Goal: Transaction & Acquisition: Book appointment/travel/reservation

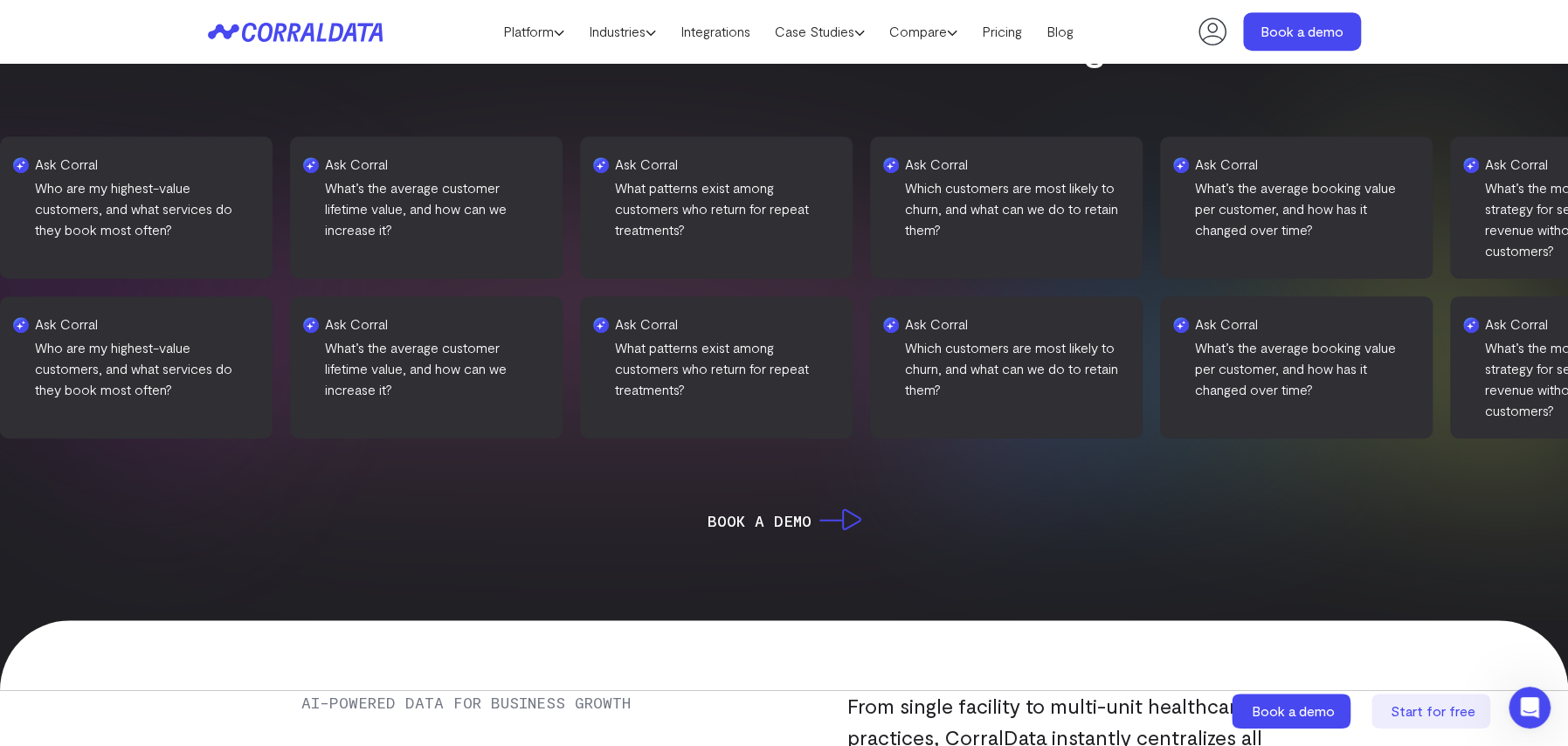
scroll to position [487, 0]
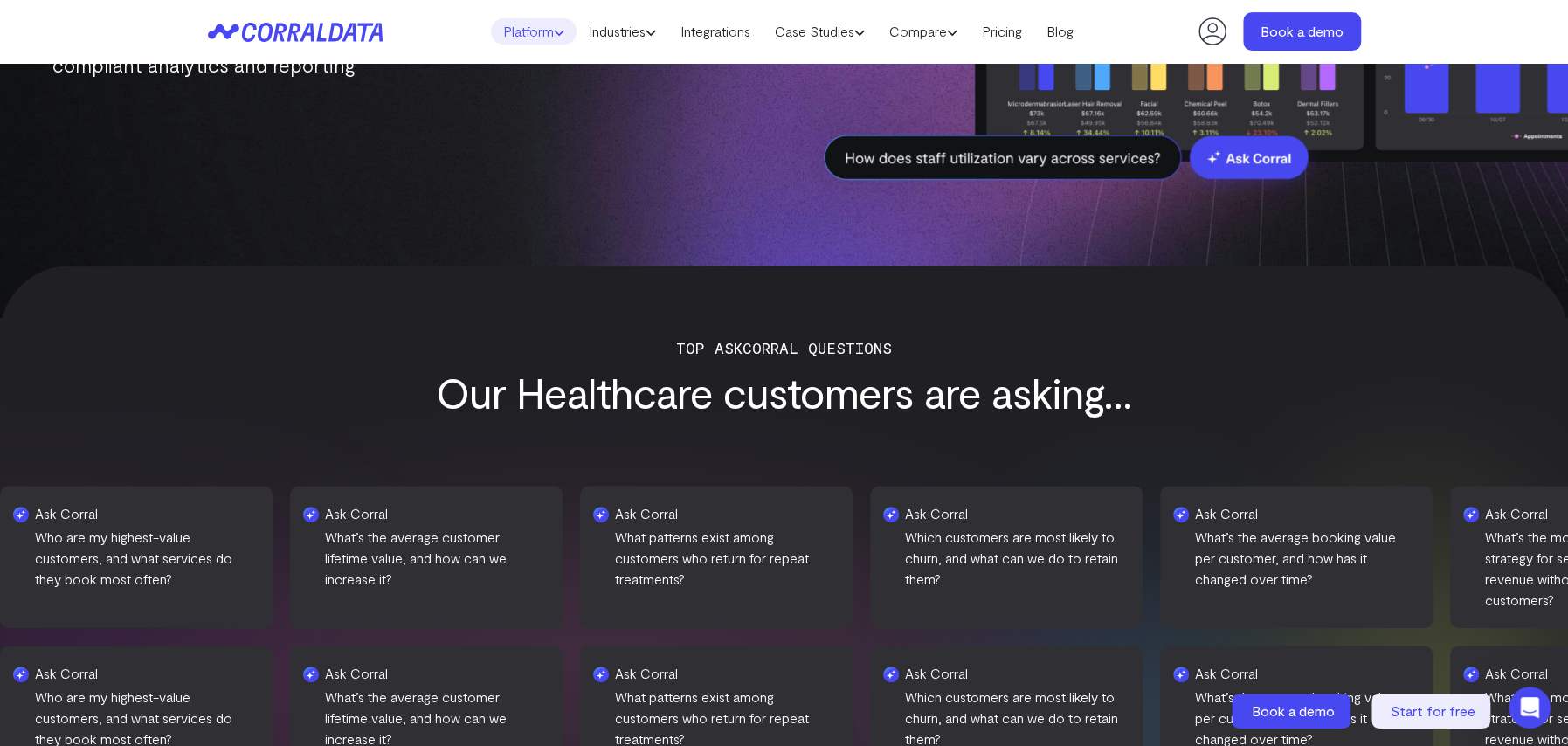
click at [519, 33] on link "Platform" at bounding box center [533, 31] width 86 height 26
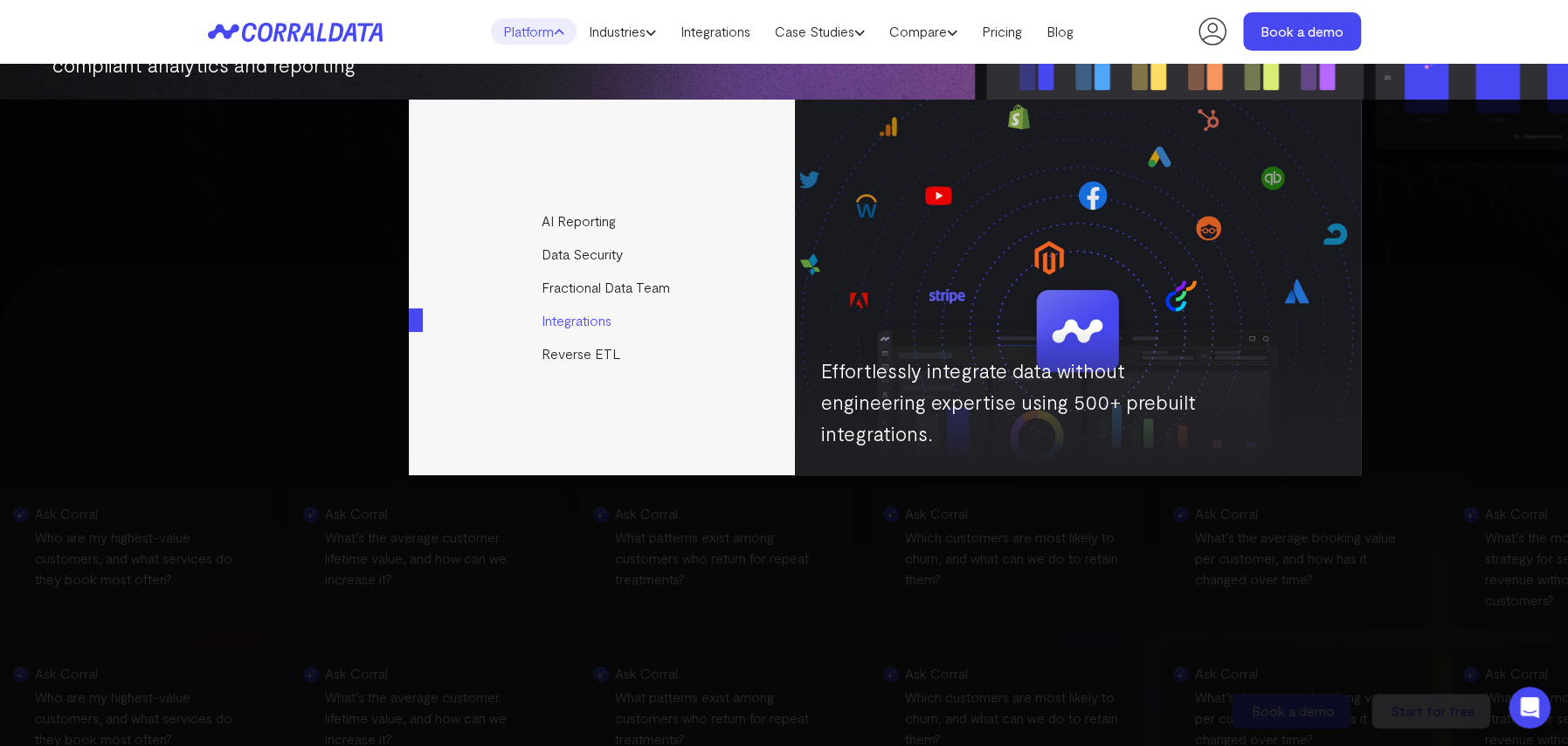
click at [593, 317] on link "Integrations" at bounding box center [604, 321] width 389 height 33
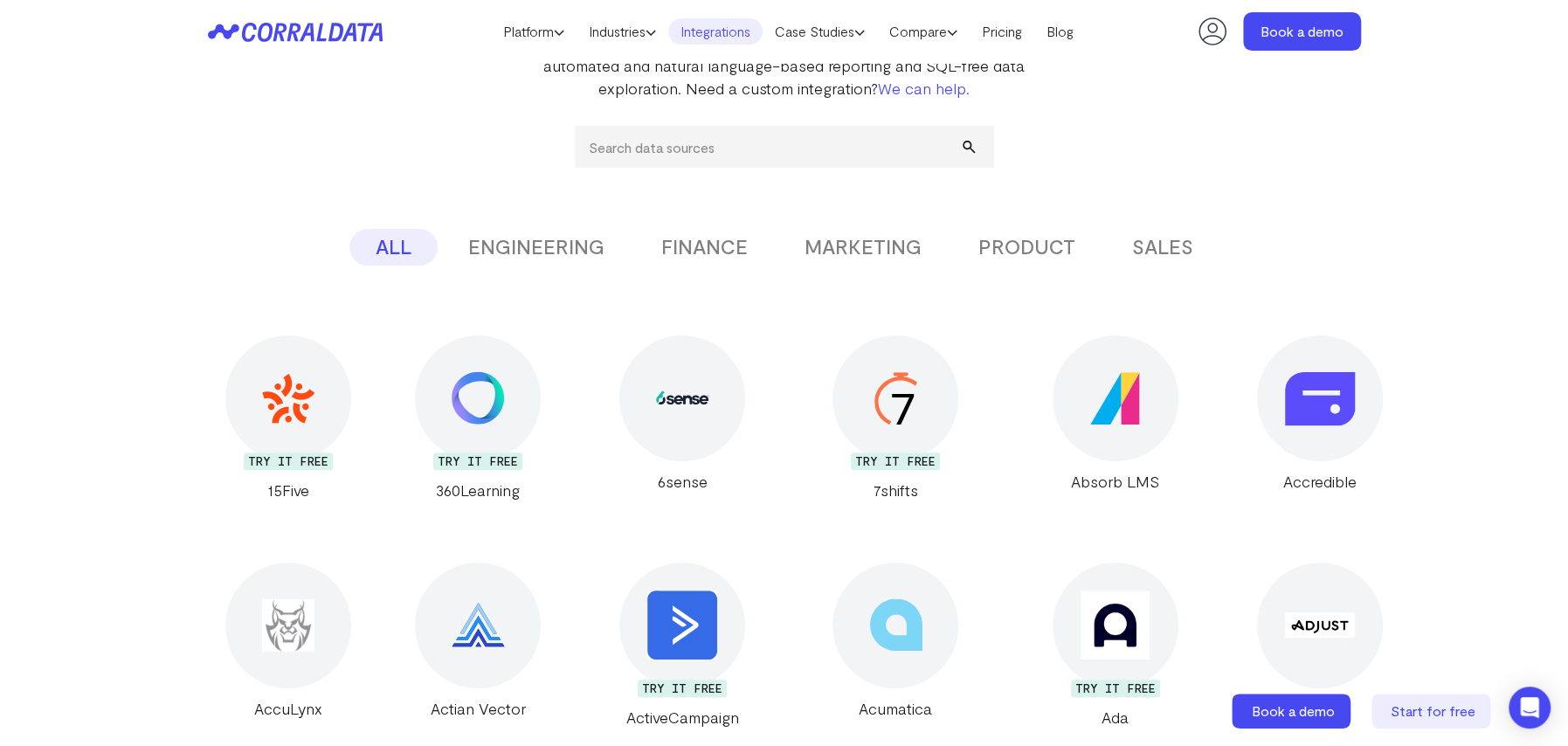
scroll to position [51, 0]
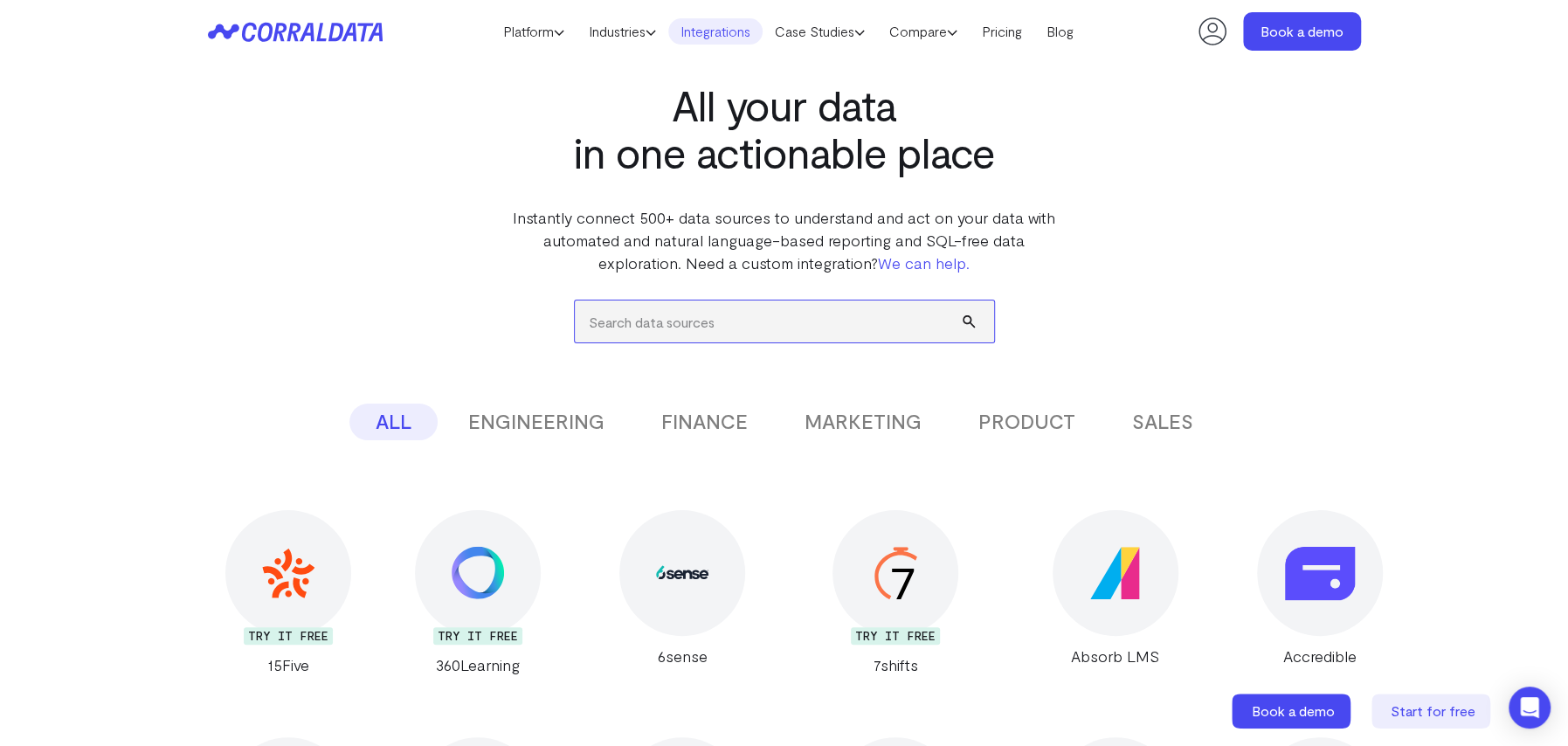
click at [635, 321] on input "search" at bounding box center [784, 322] width 420 height 42
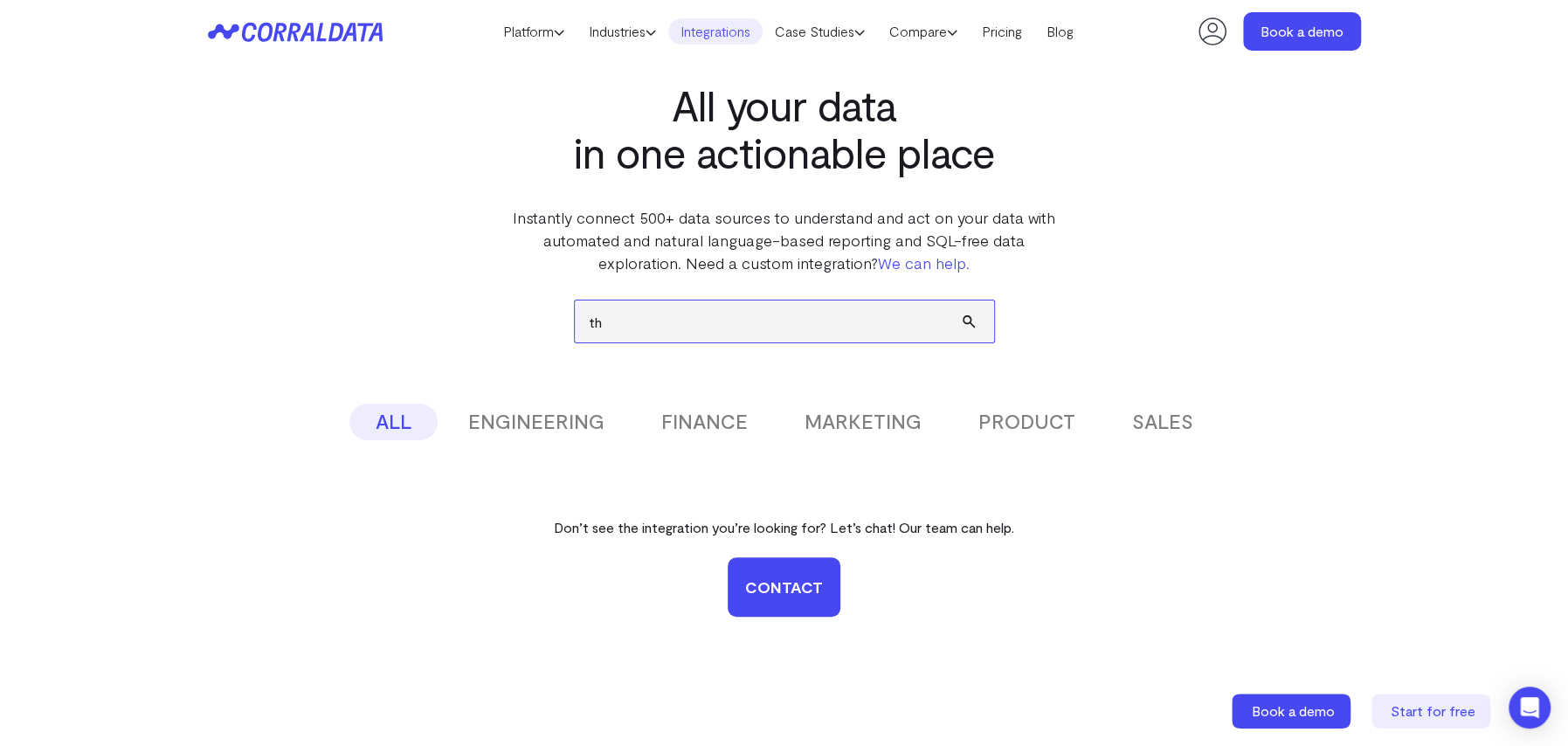
type input "t"
type input "r"
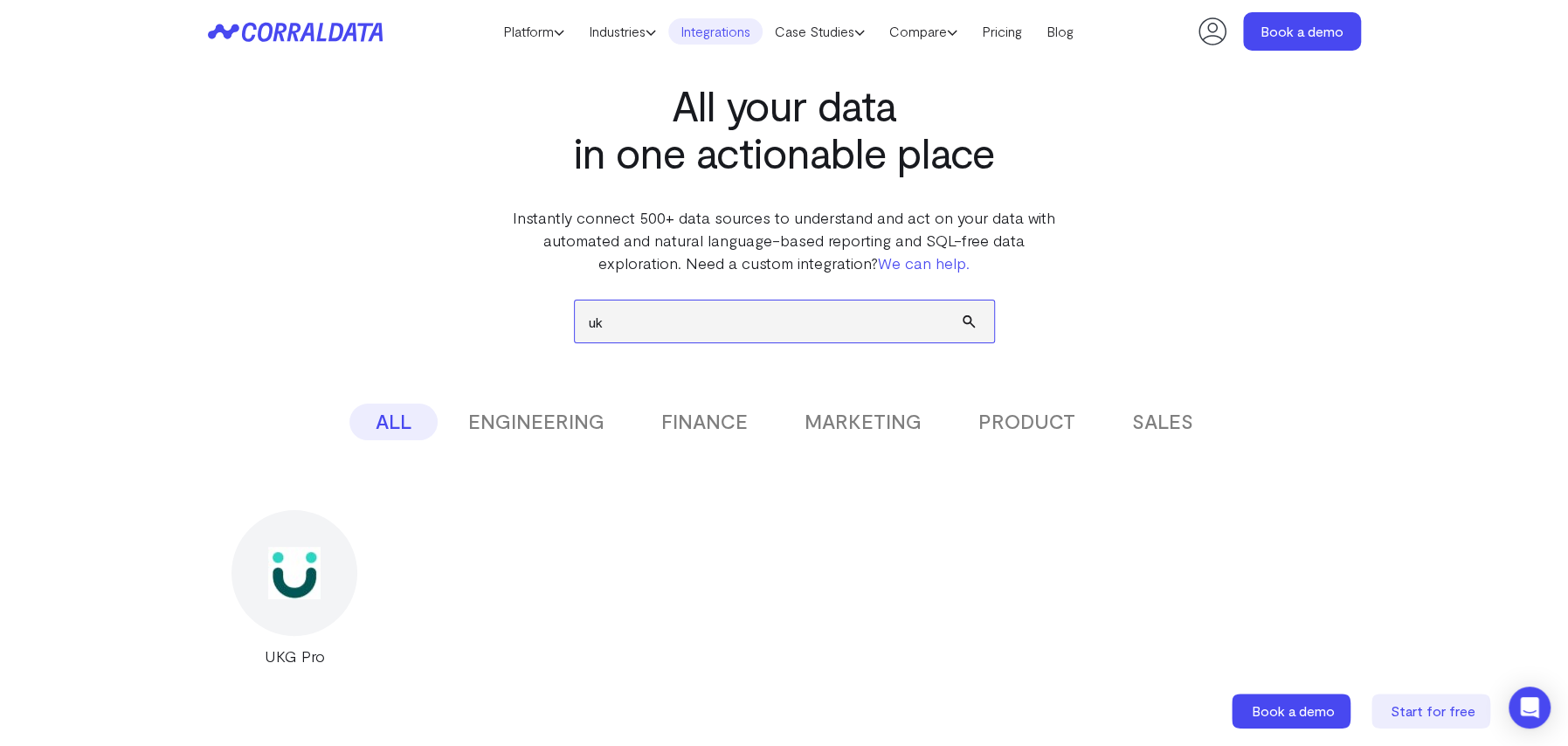
type input "u"
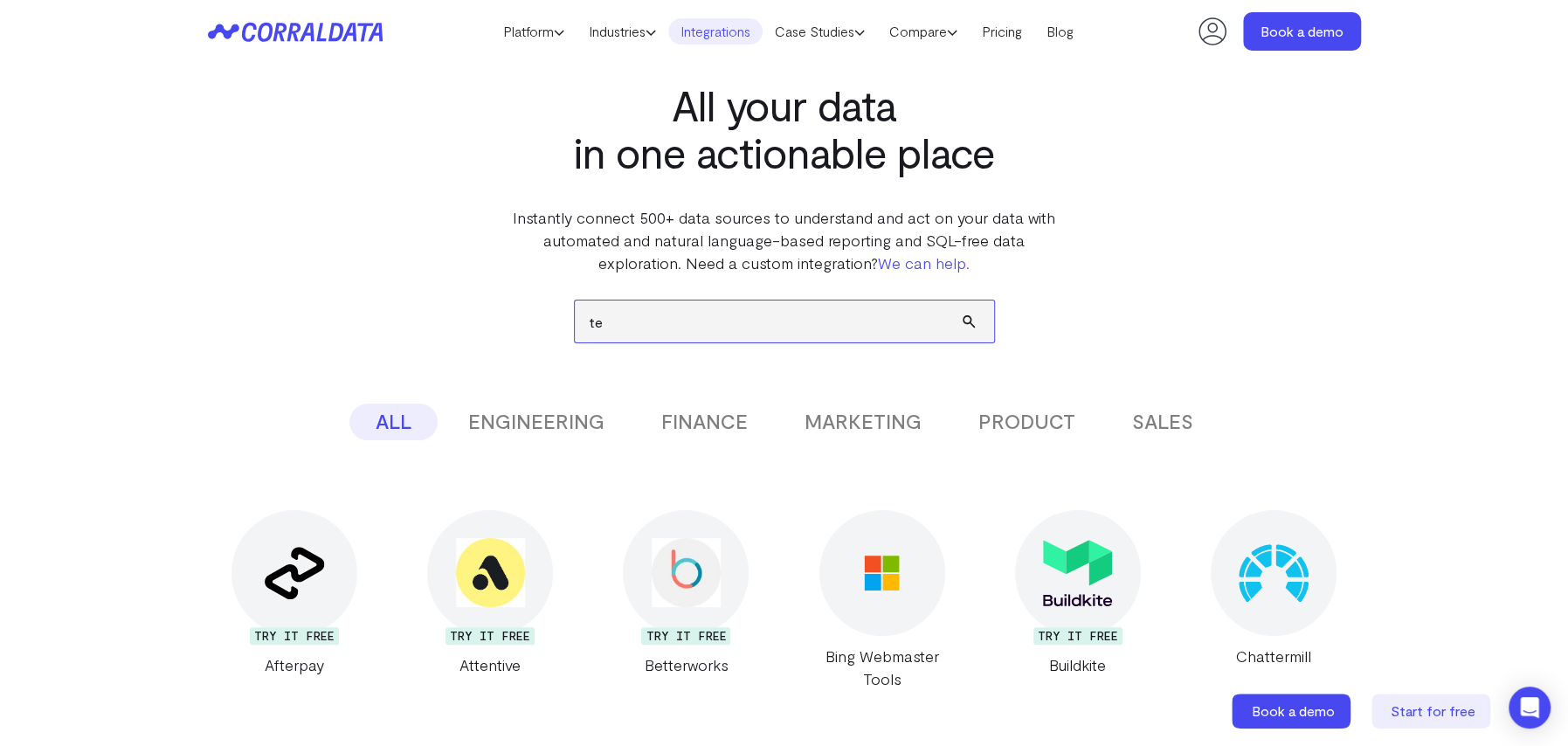
type input "t"
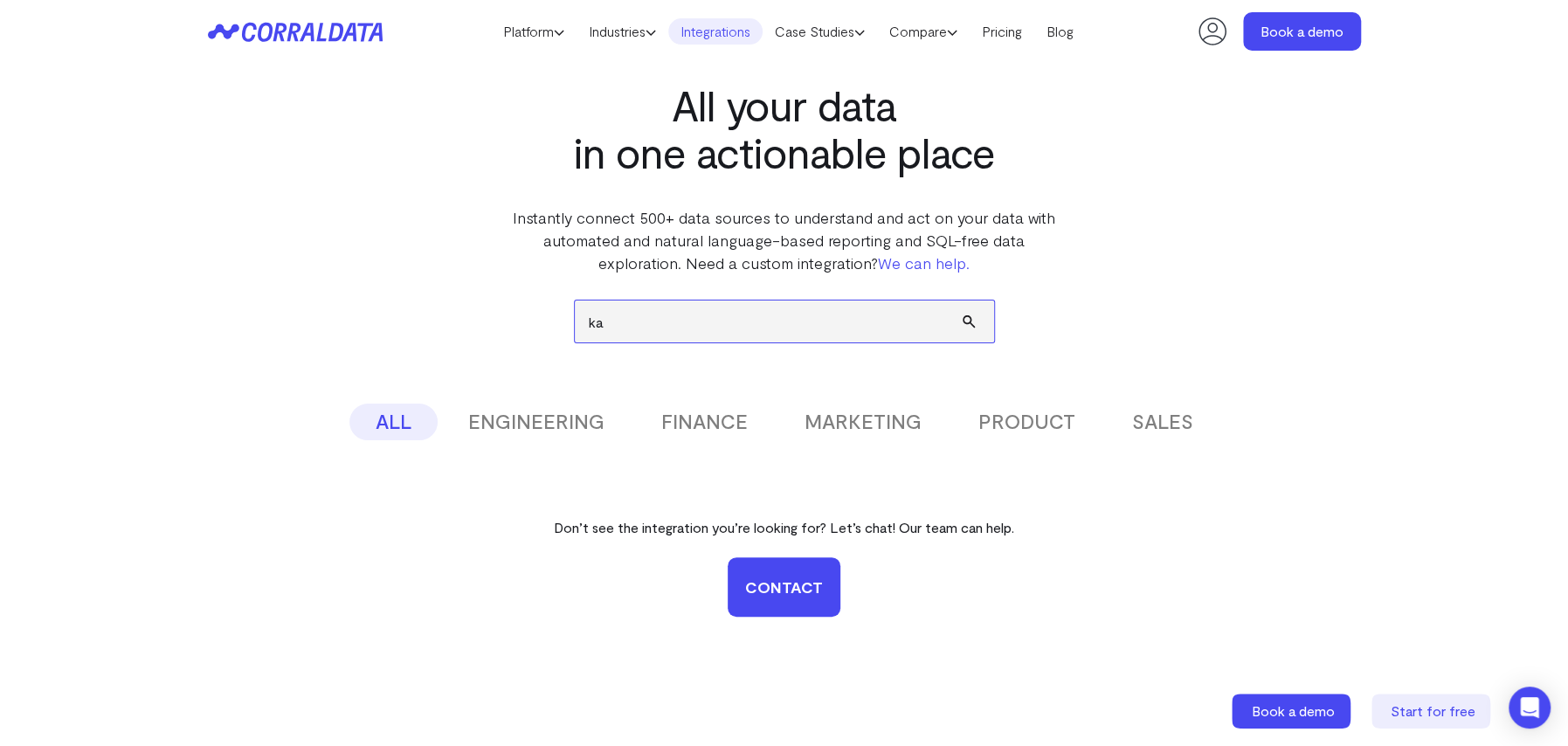
type input "k"
type input "a"
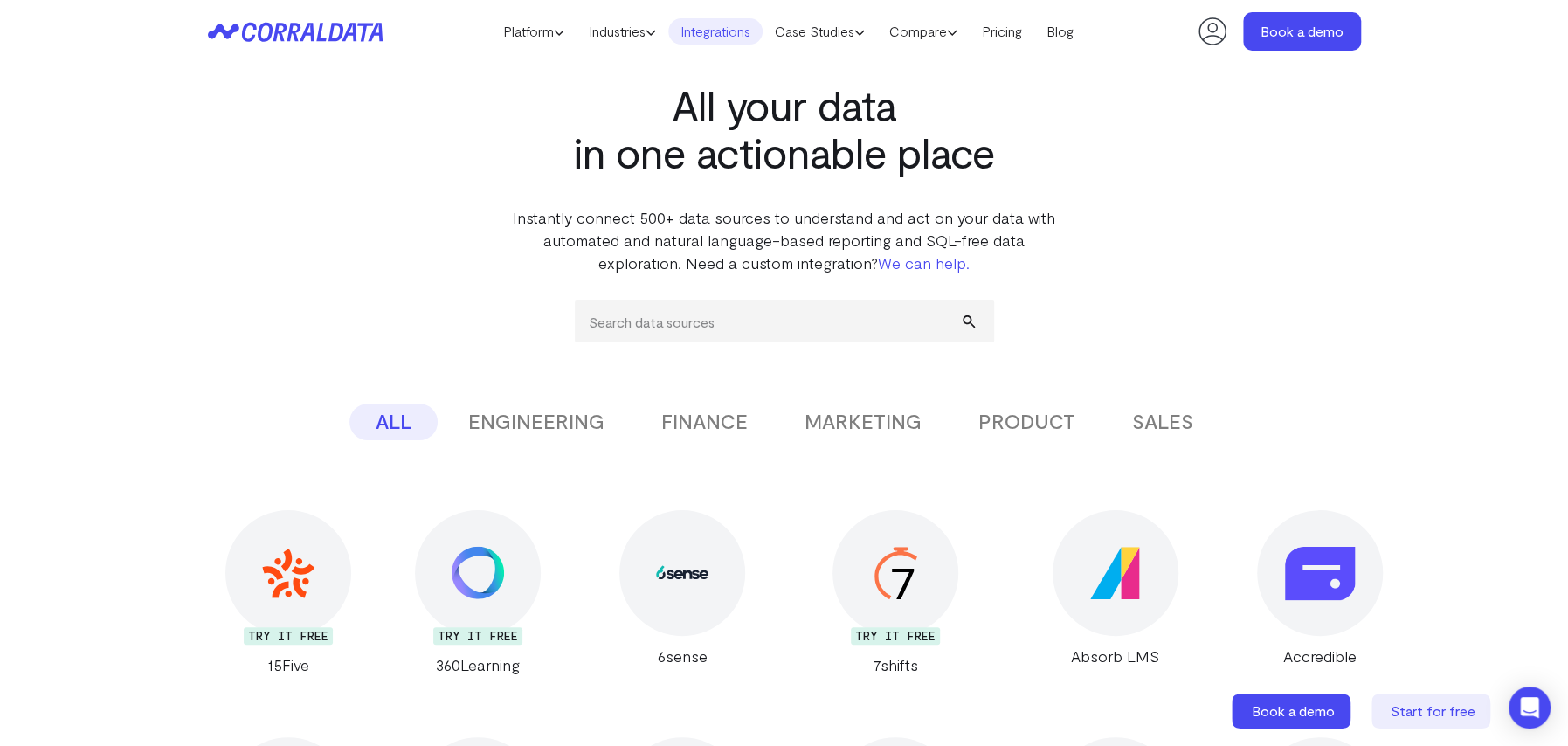
click at [941, 256] on link "We can help." at bounding box center [923, 263] width 91 height 19
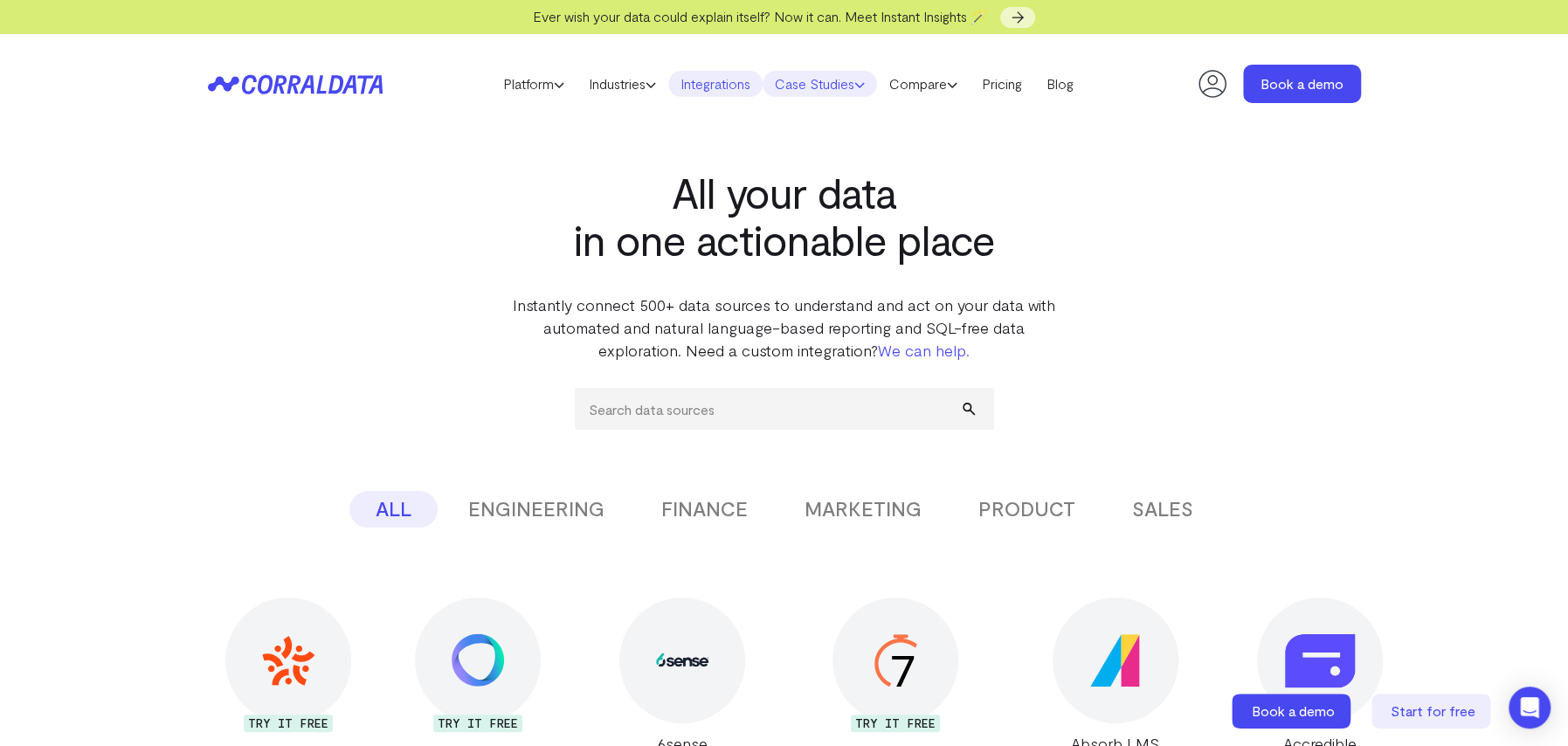
click at [808, 82] on link "Case Studies" at bounding box center [819, 84] width 115 height 26
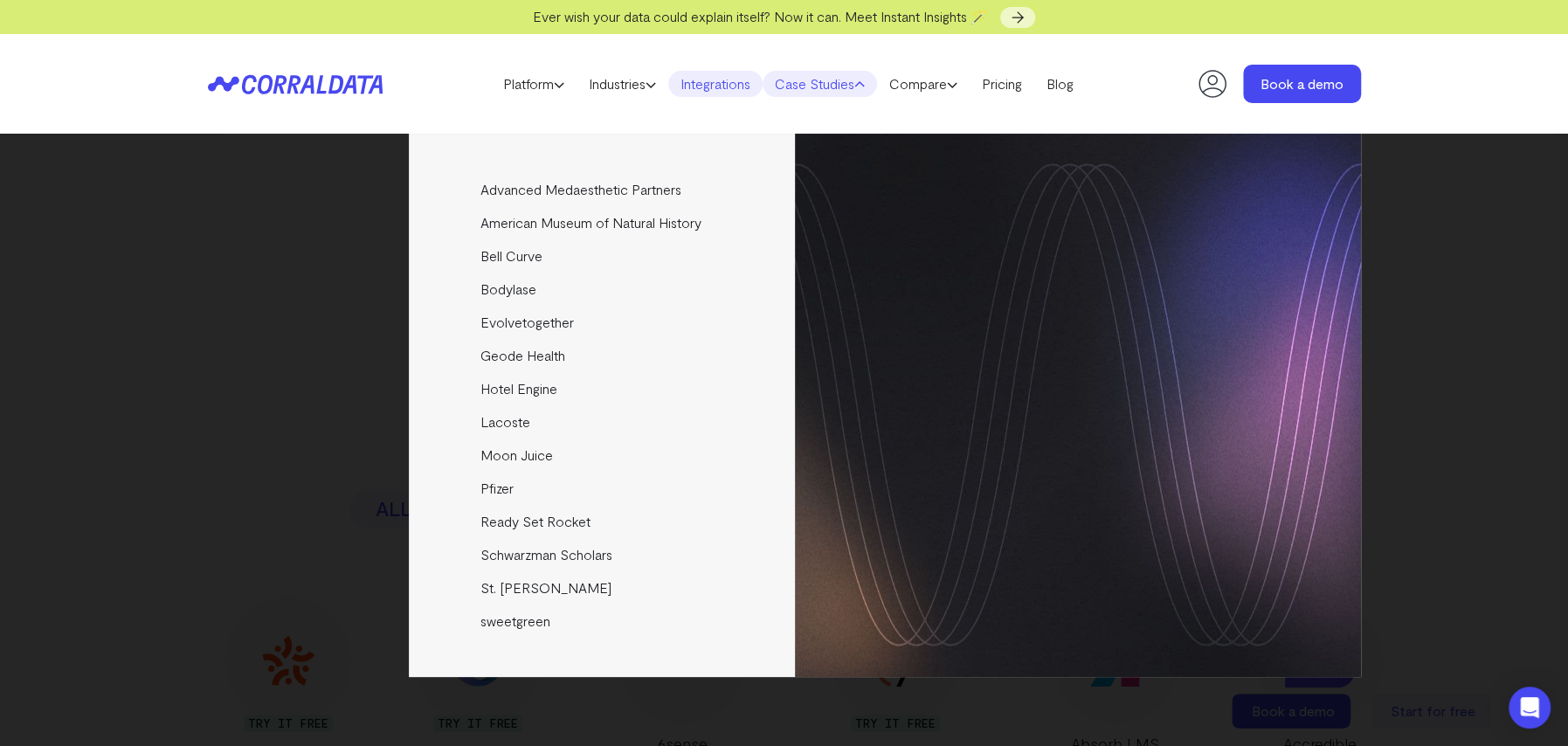
click at [900, 109] on header "Platform AI Reporting Use AI to effortlessly answer any business questions from…" at bounding box center [784, 83] width 1153 height 99
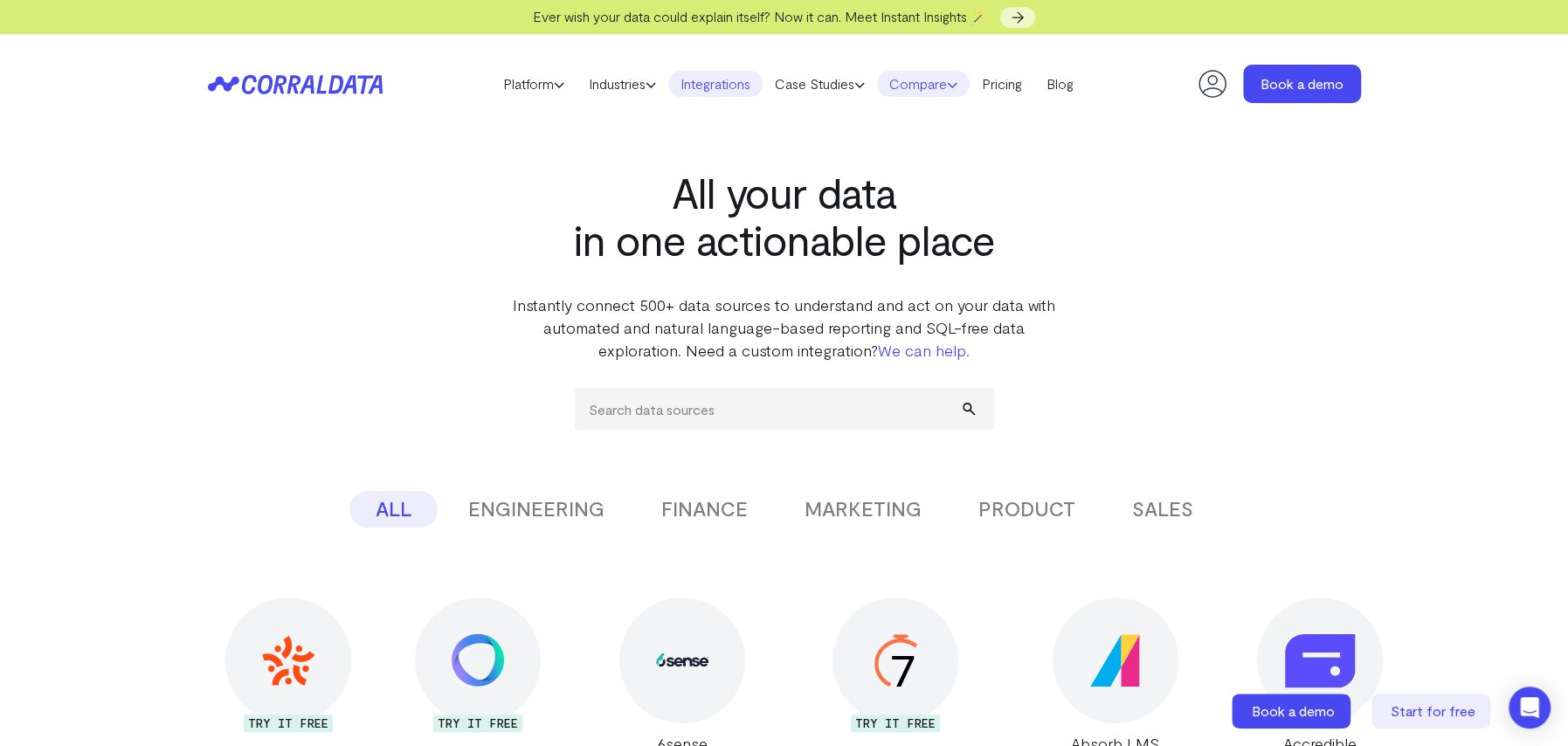
click at [931, 84] on link "Compare" at bounding box center [923, 84] width 92 height 26
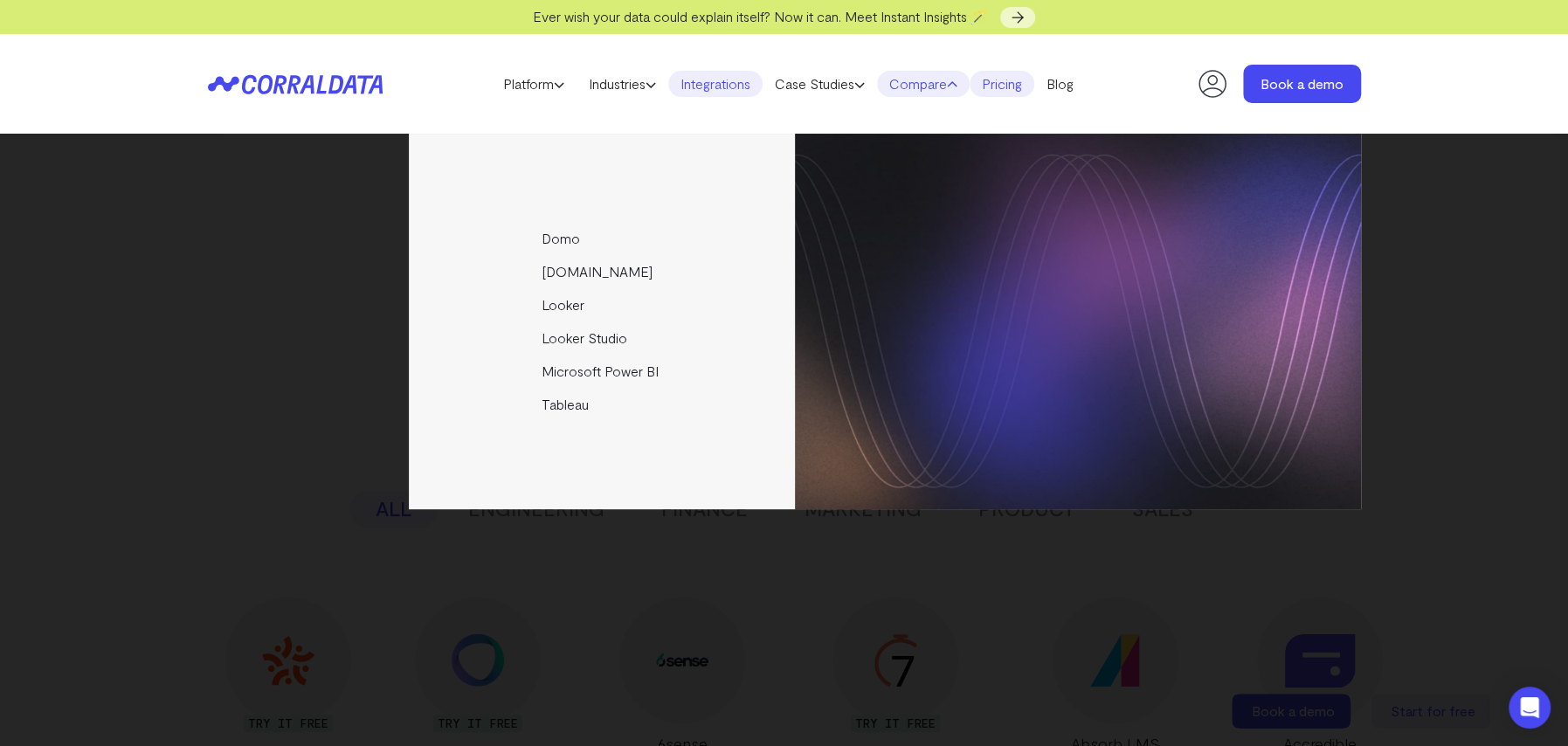
click at [1029, 81] on link "Pricing" at bounding box center [1001, 84] width 64 height 26
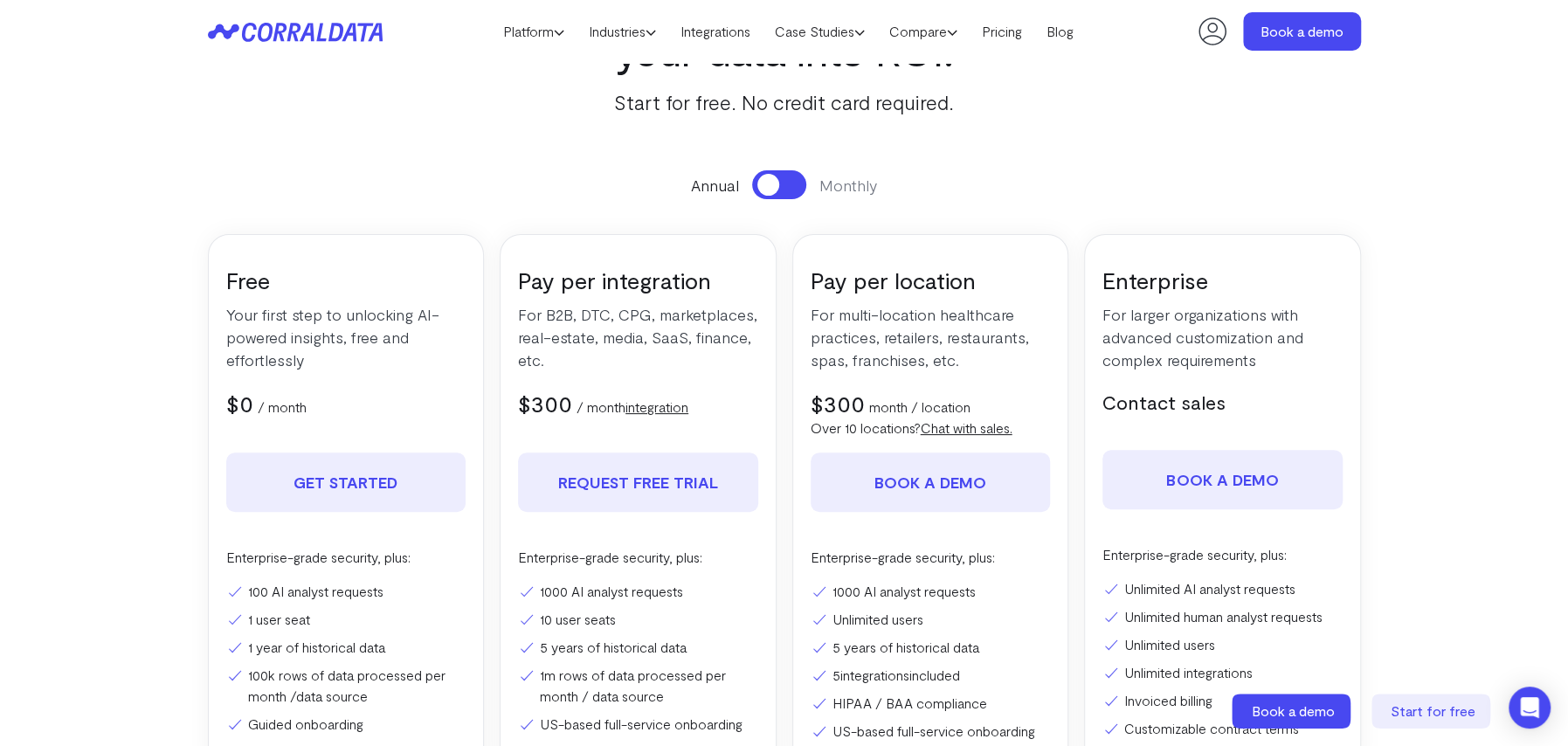
scroll to position [138, 0]
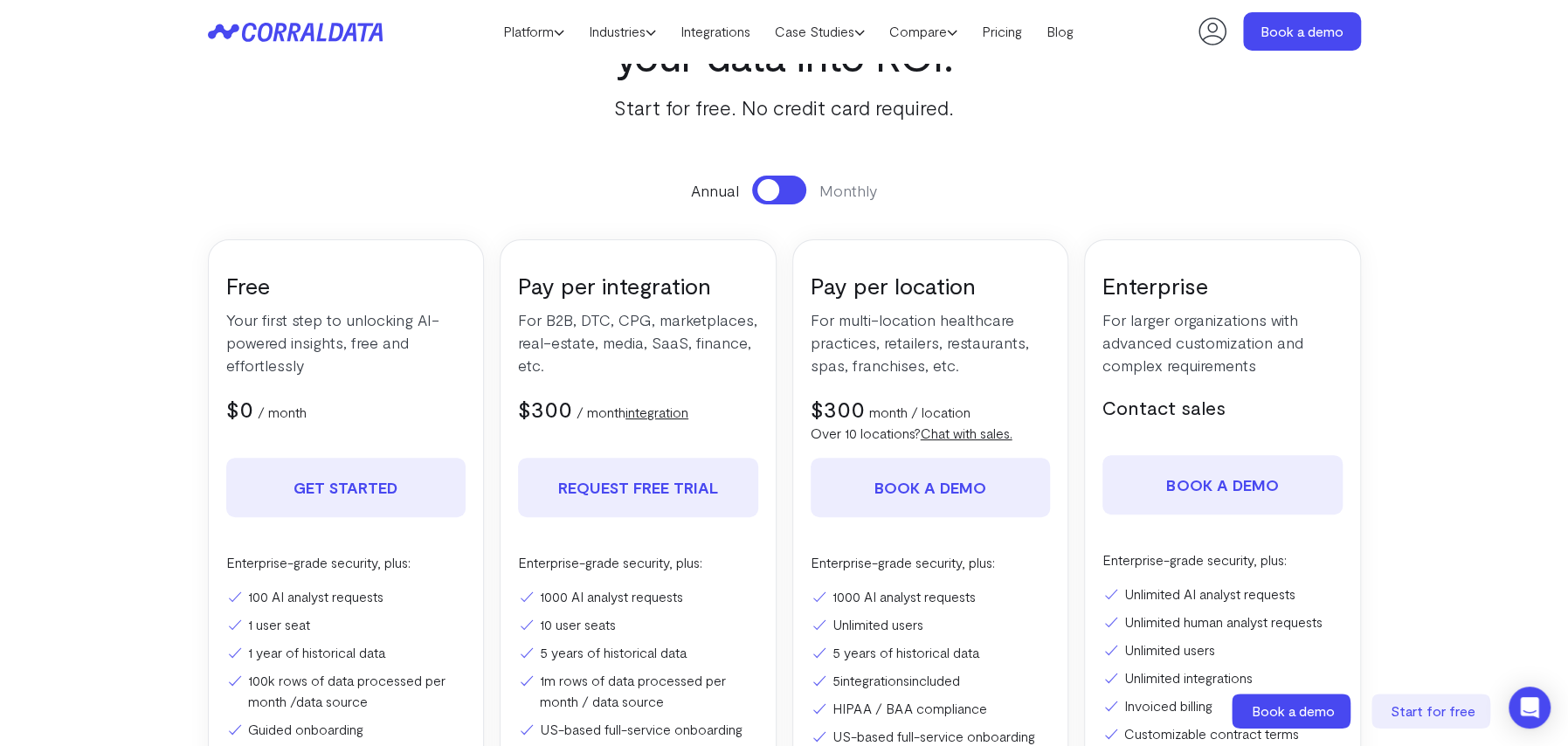
click at [653, 412] on link "integration" at bounding box center [656, 411] width 63 height 16
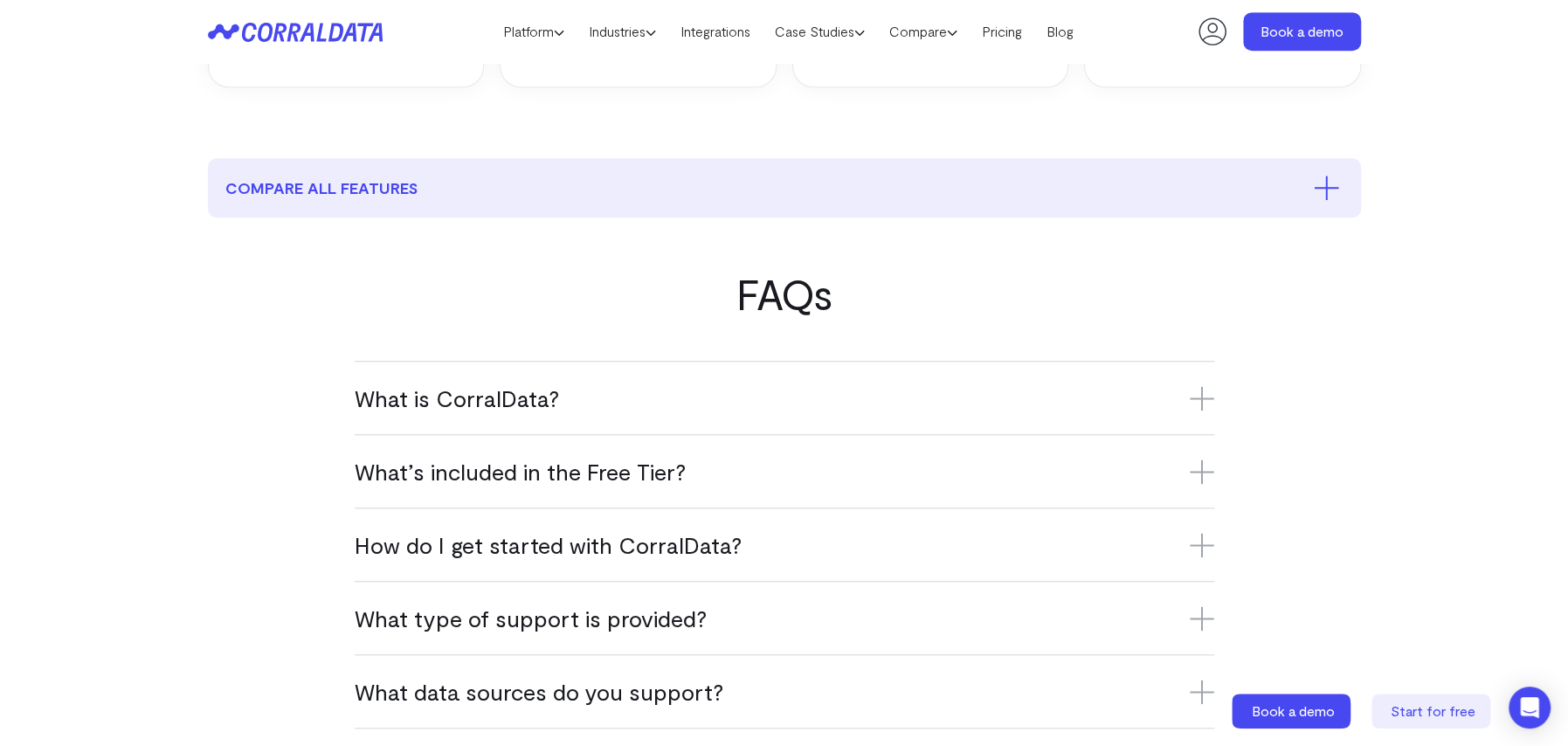
scroll to position [924, 0]
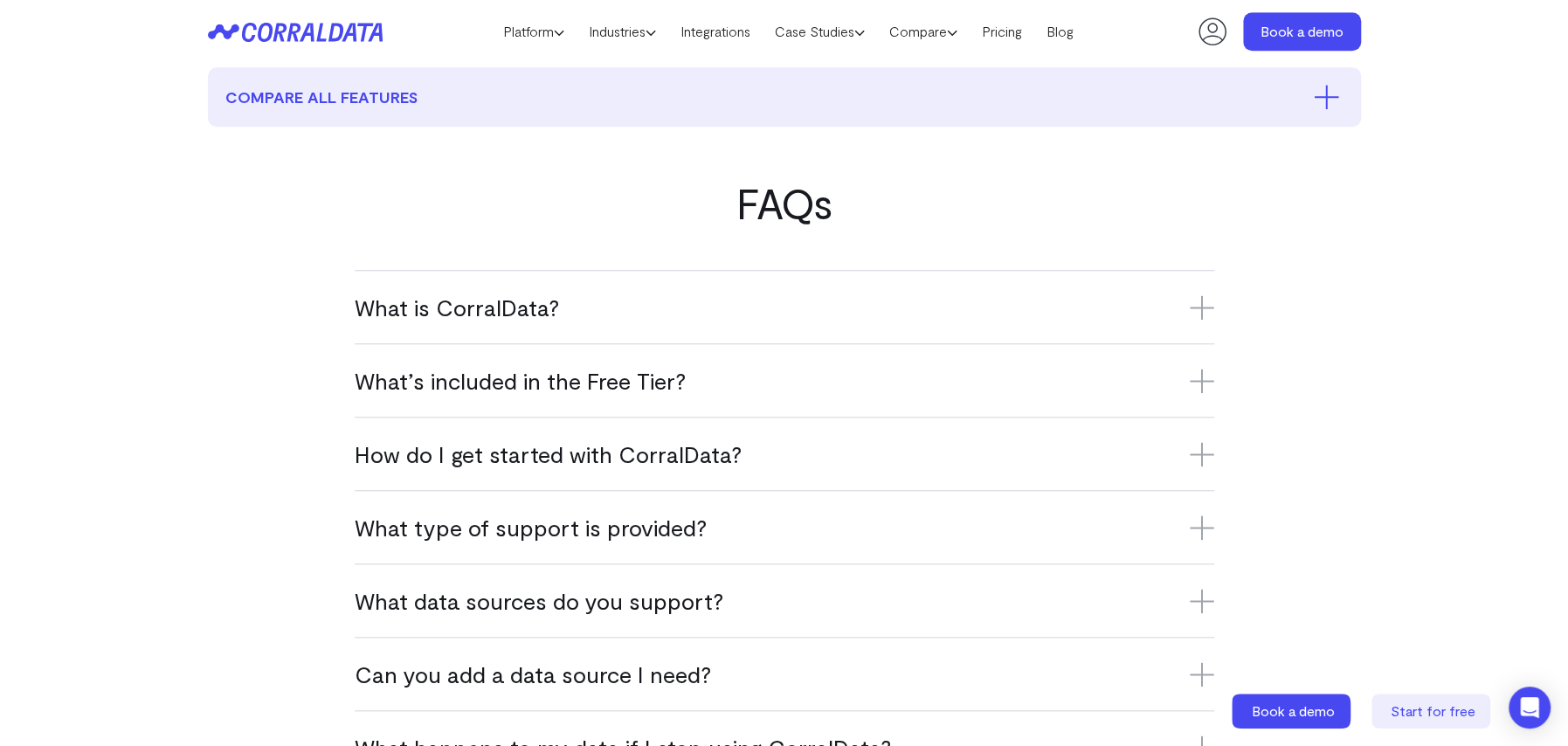
click at [425, 302] on h3 "What is CorralData?" at bounding box center [784, 307] width 860 height 29
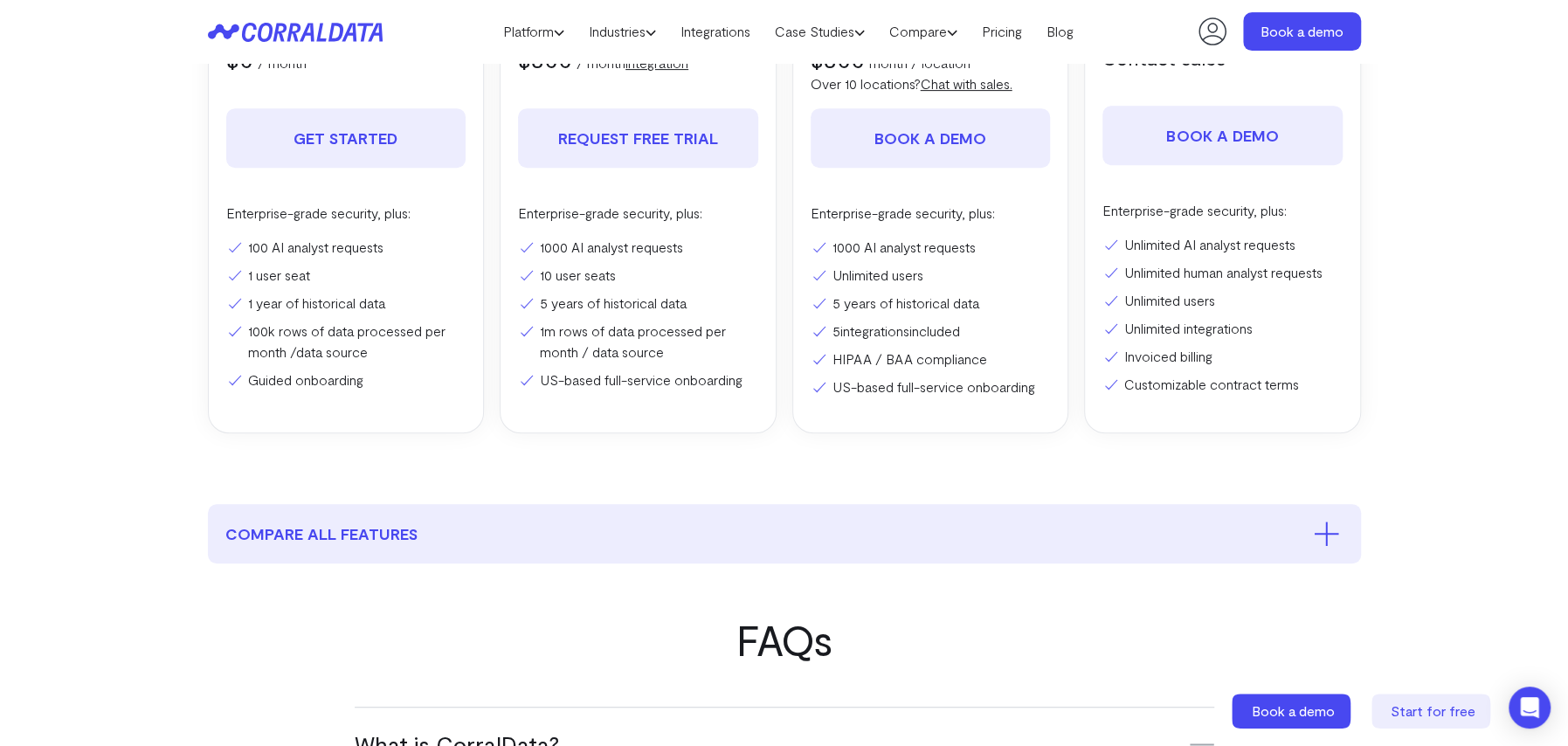
scroll to position [51, 0]
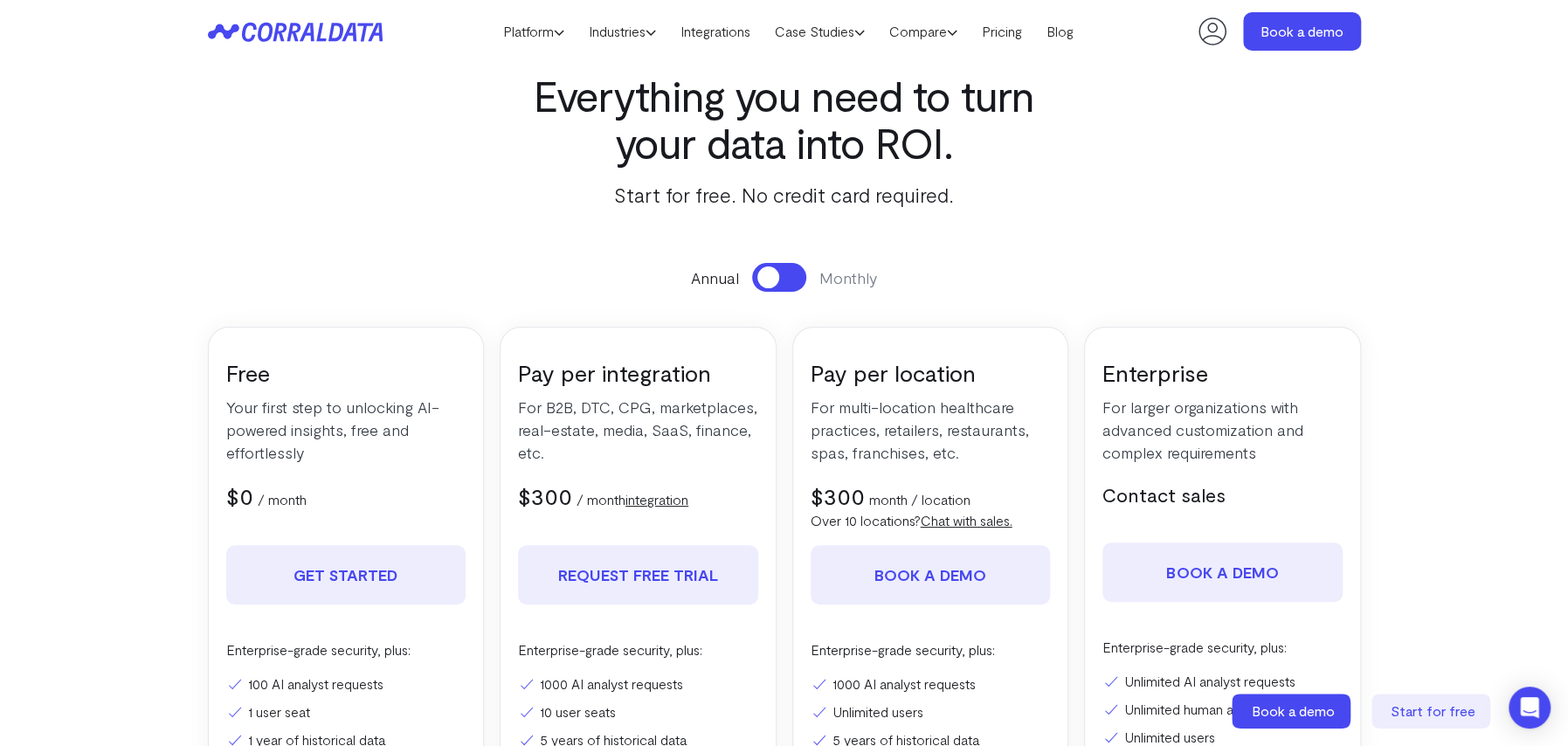
click at [274, 31] on icon at bounding box center [295, 32] width 174 height 20
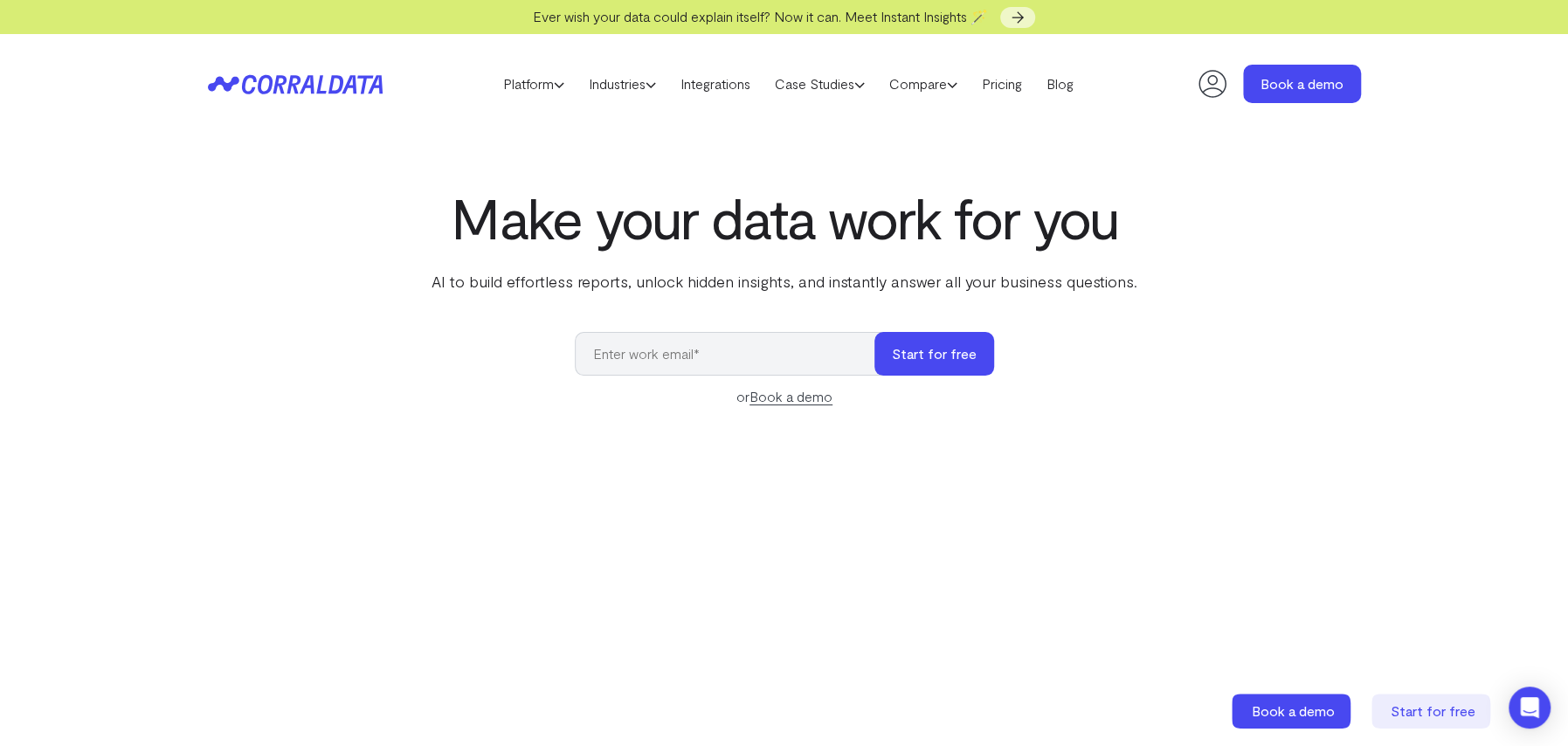
click at [353, 247] on div "Make your data work for you AI to build effortless reports, unlock hidden insig…" at bounding box center [784, 576] width 1258 height 781
click at [307, 85] on icon at bounding box center [283, 84] width 85 height 19
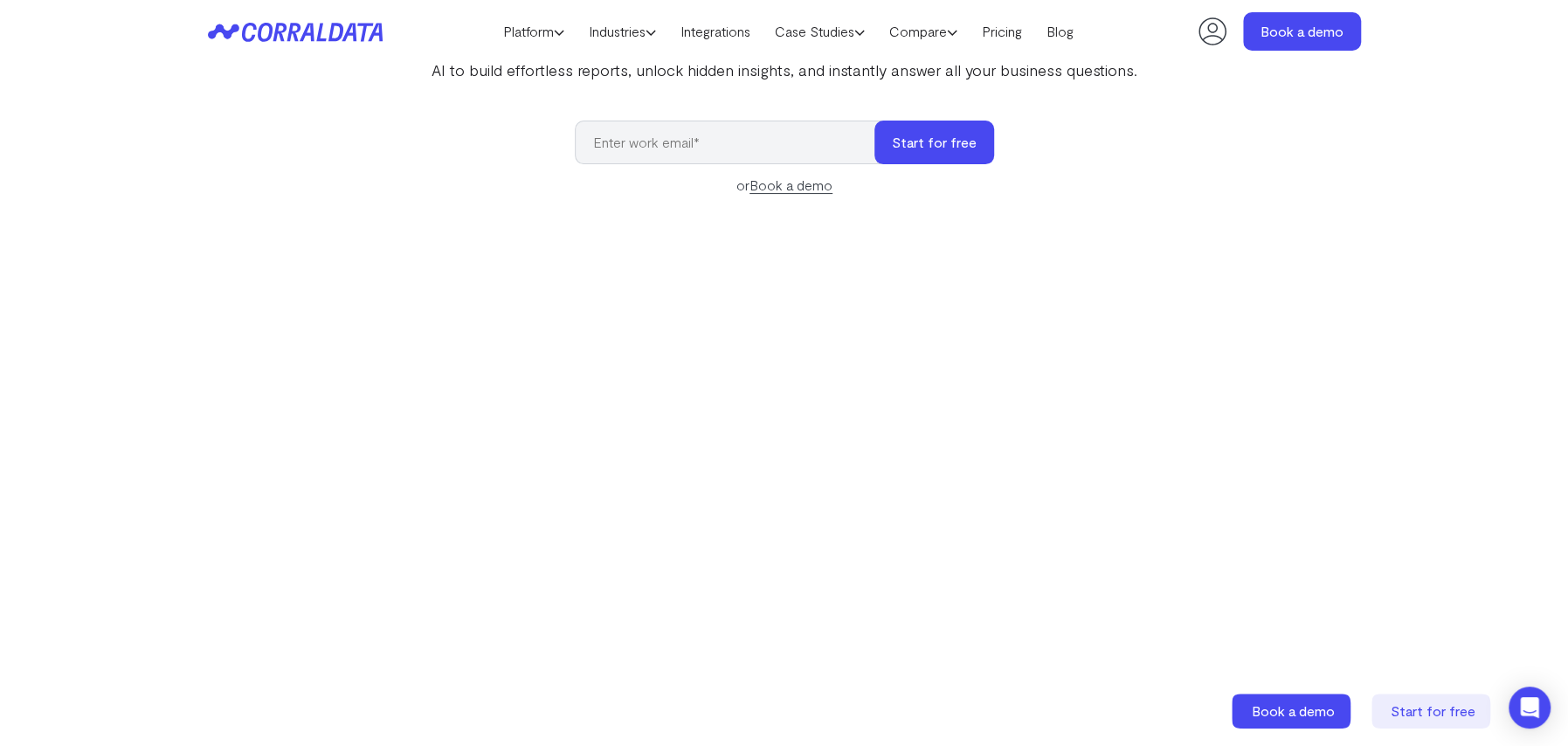
scroll to position [225, 0]
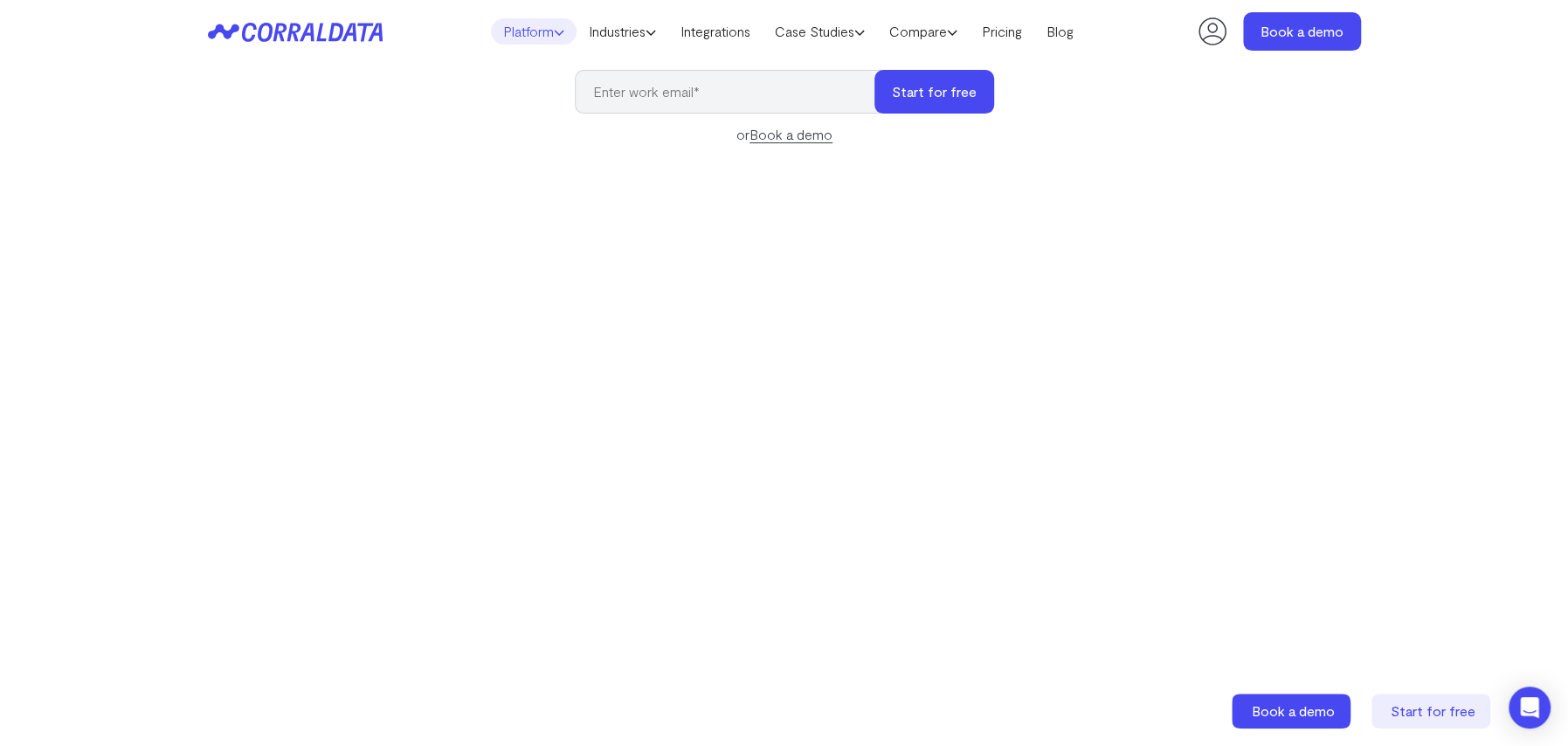
click at [553, 36] on icon at bounding box center [558, 32] width 11 height 11
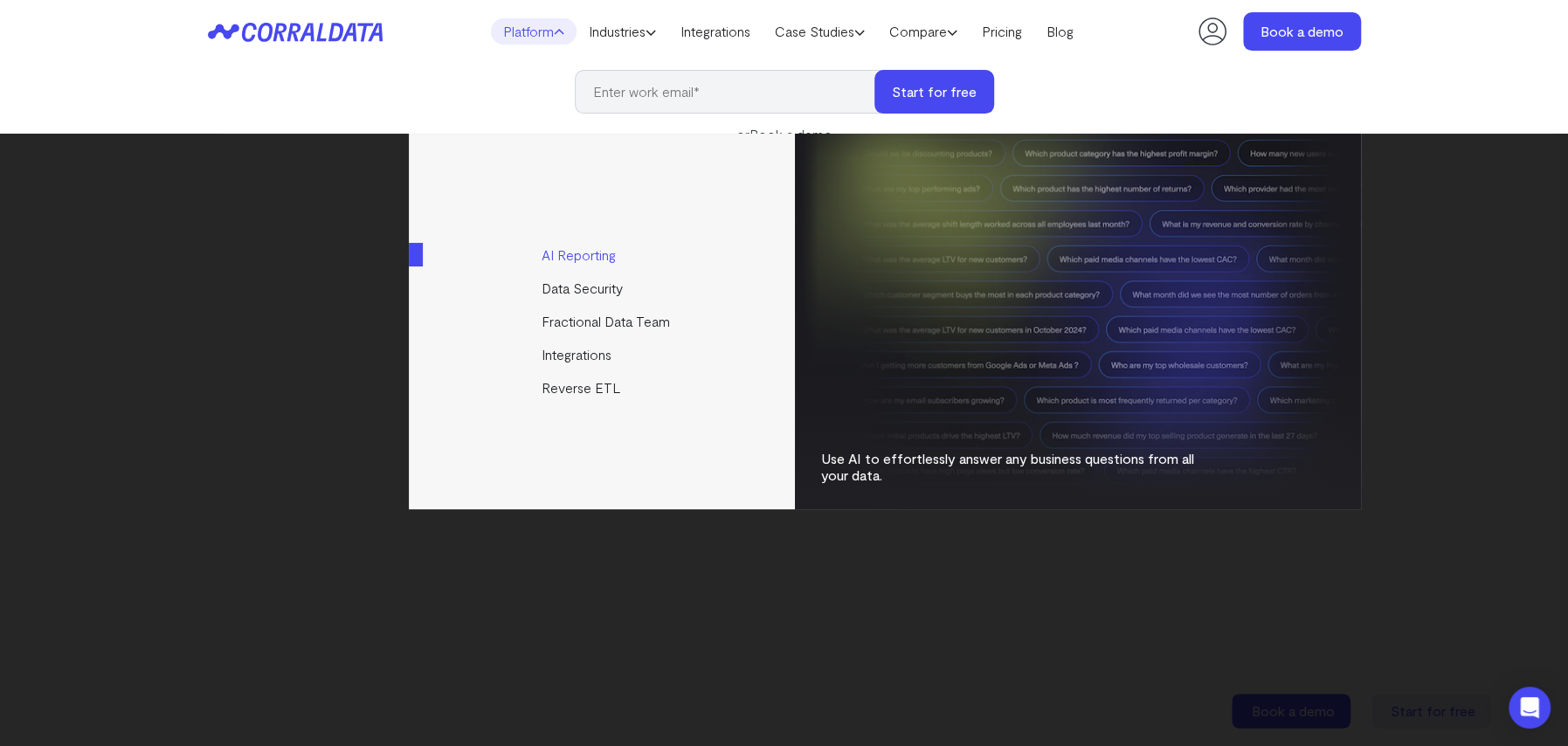
click at [582, 252] on link "AI Reporting" at bounding box center [604, 255] width 389 height 33
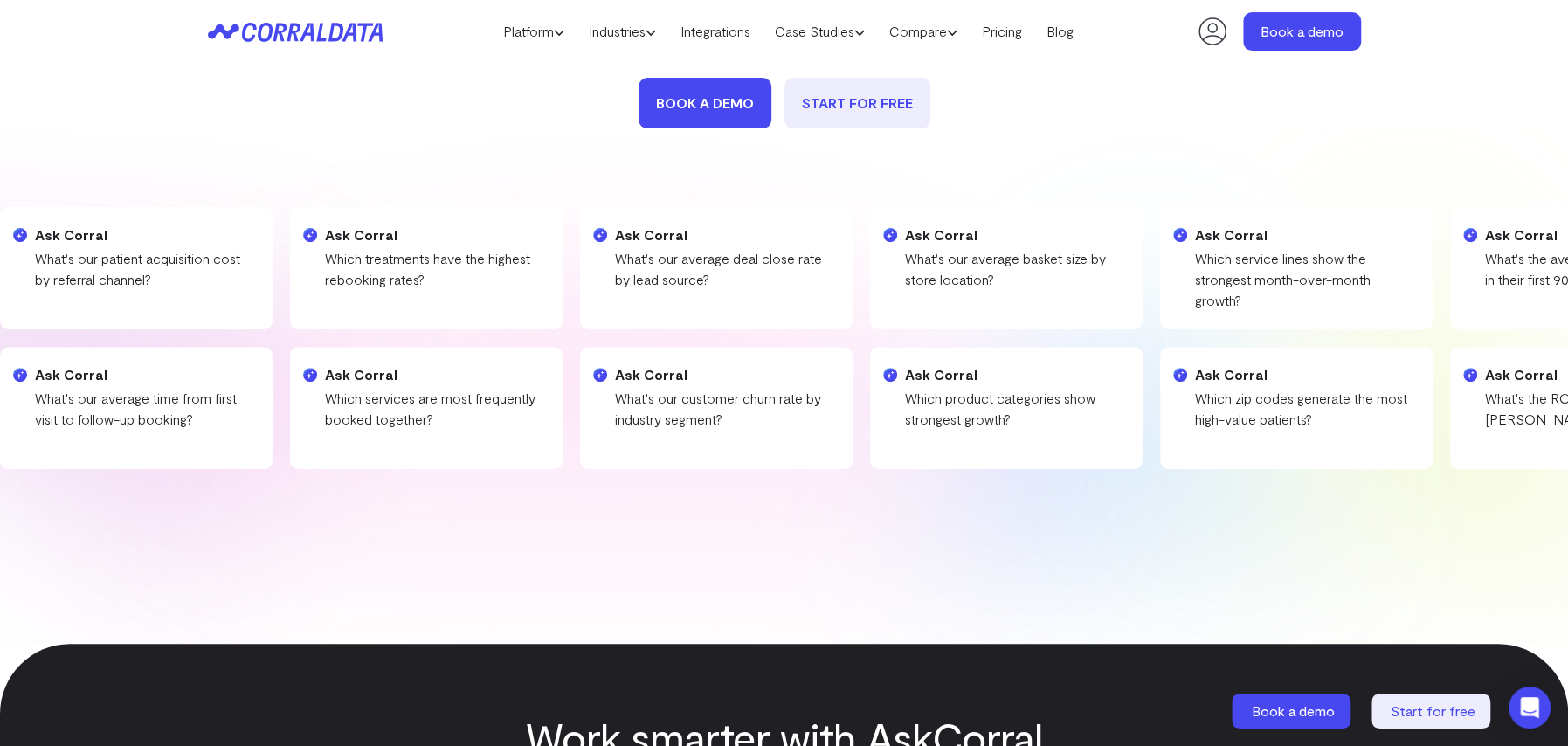
scroll to position [313, 0]
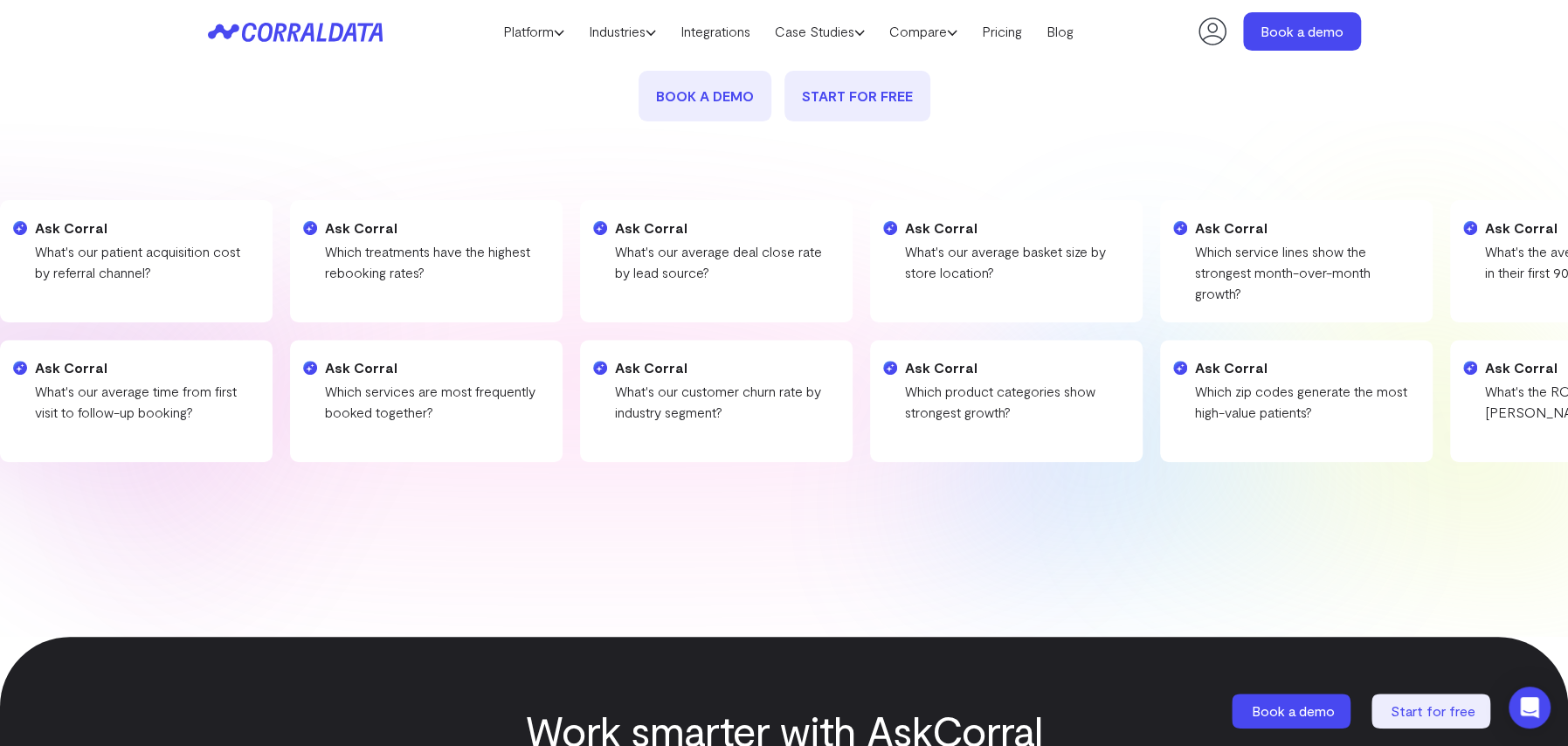
click at [697, 89] on link "book a demo" at bounding box center [705, 96] width 133 height 51
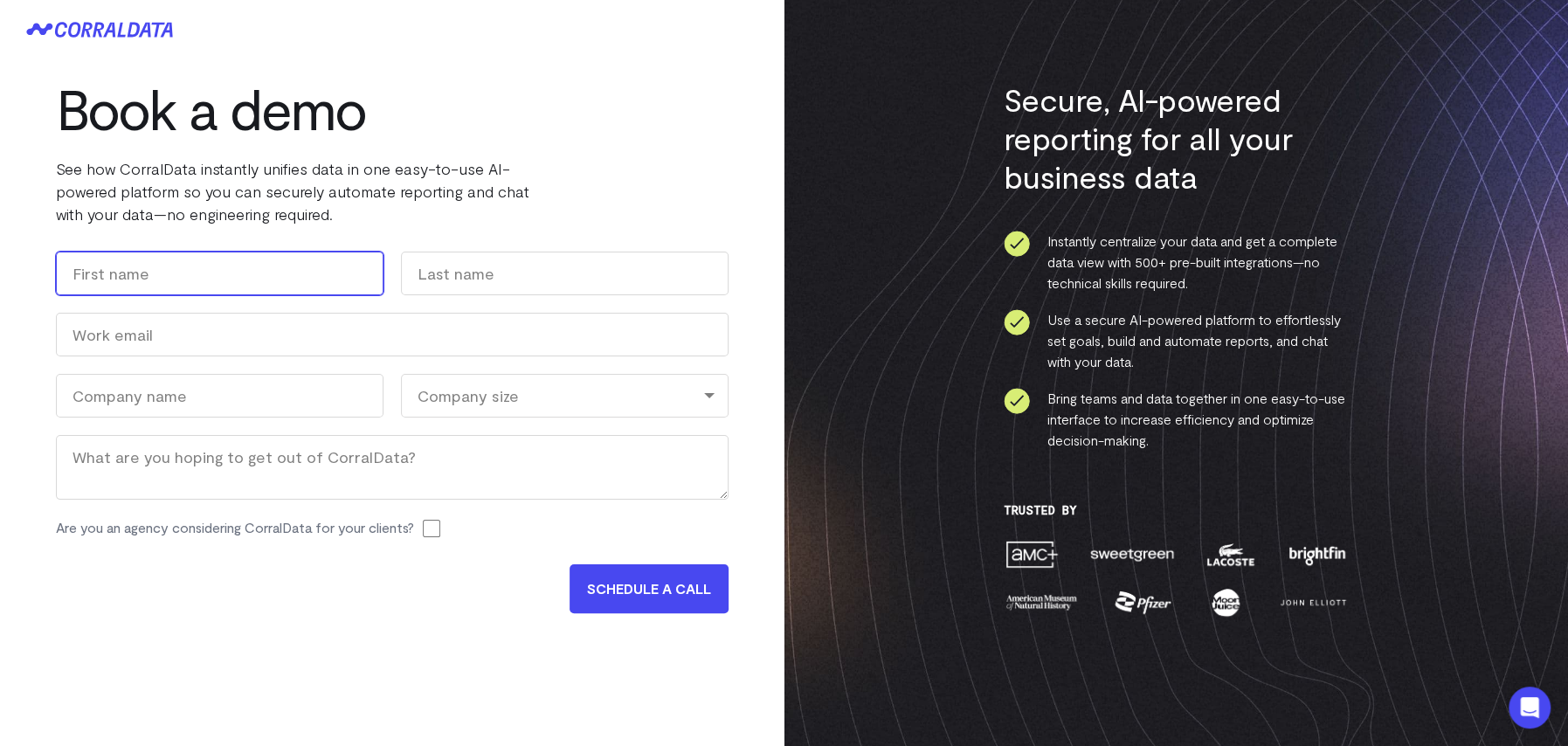
click at [185, 286] on input "First" at bounding box center [219, 272] width 327 height 43
type input "[PERSON_NAME]"
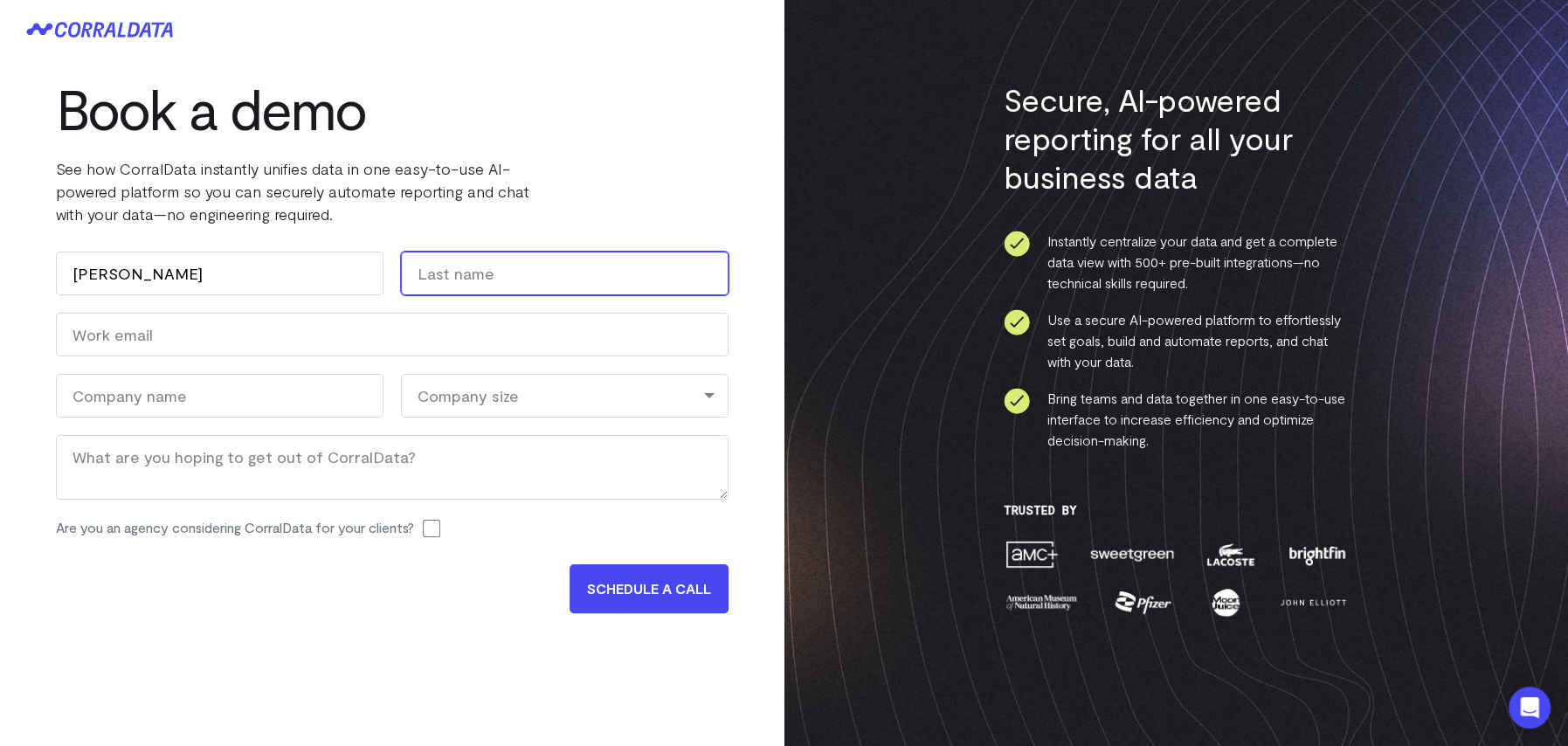
type input "Love"
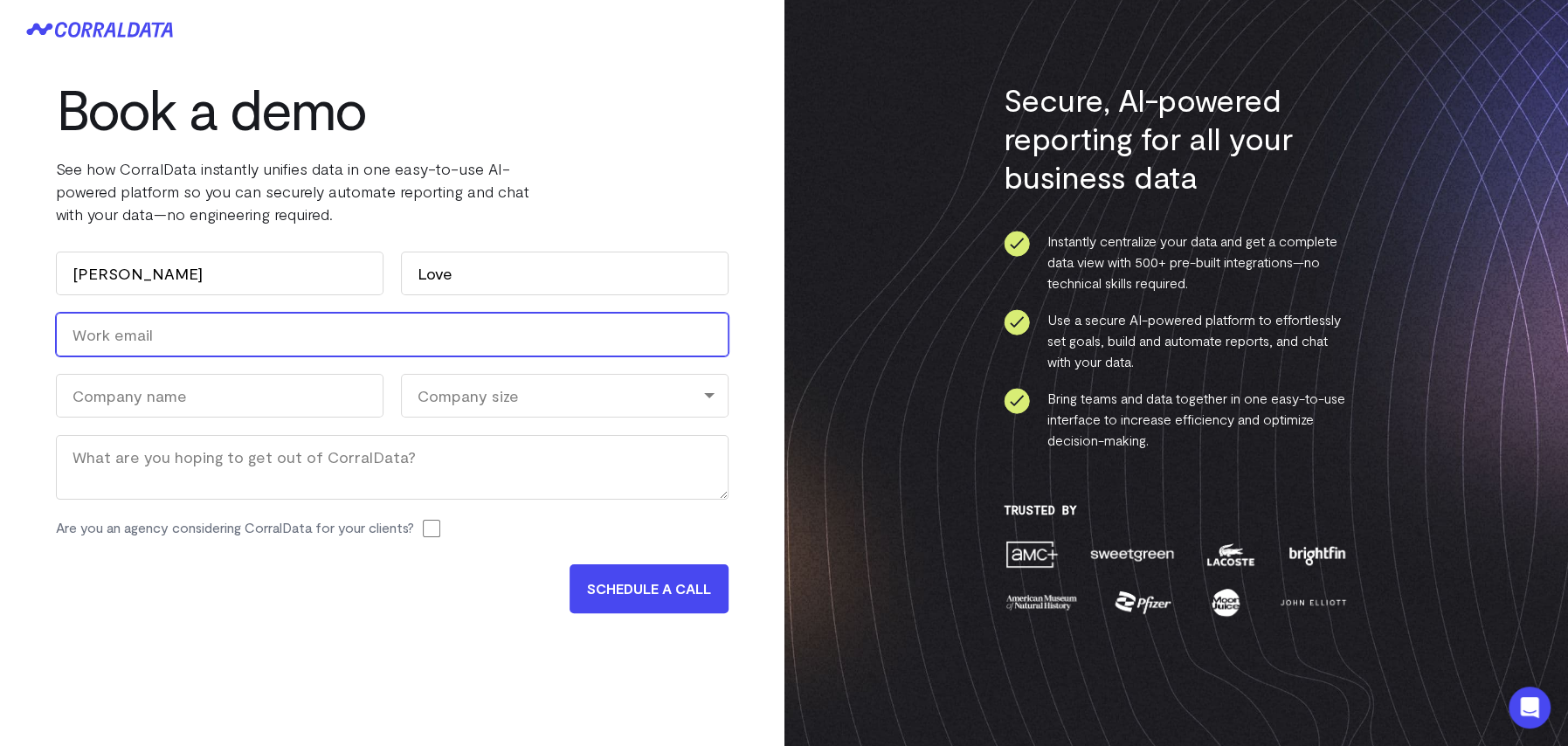
type input "[EMAIL_ADDRESS][DOMAIN_NAME]"
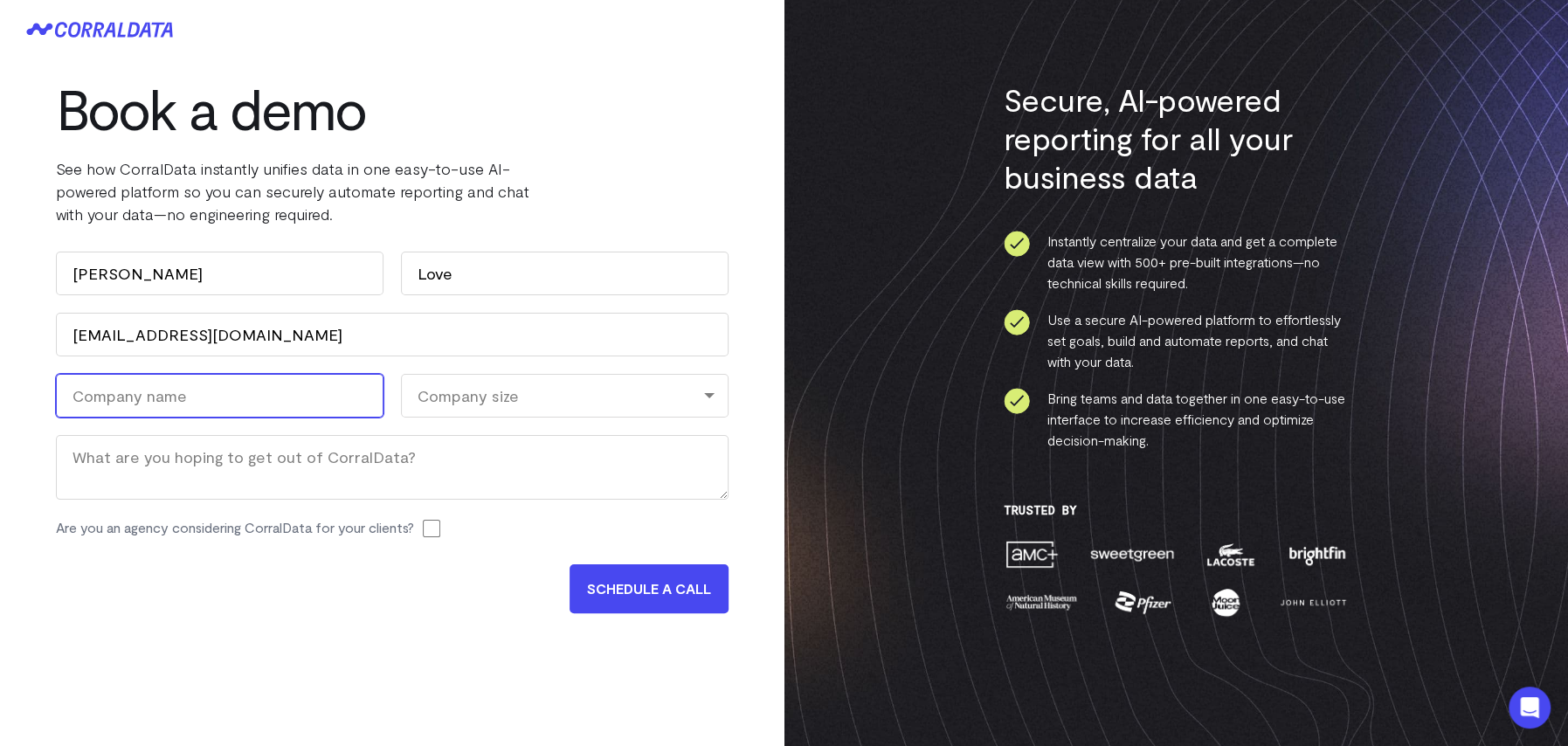
type input "ABS"
click at [478, 392] on div "Company size" at bounding box center [565, 395] width 327 height 43
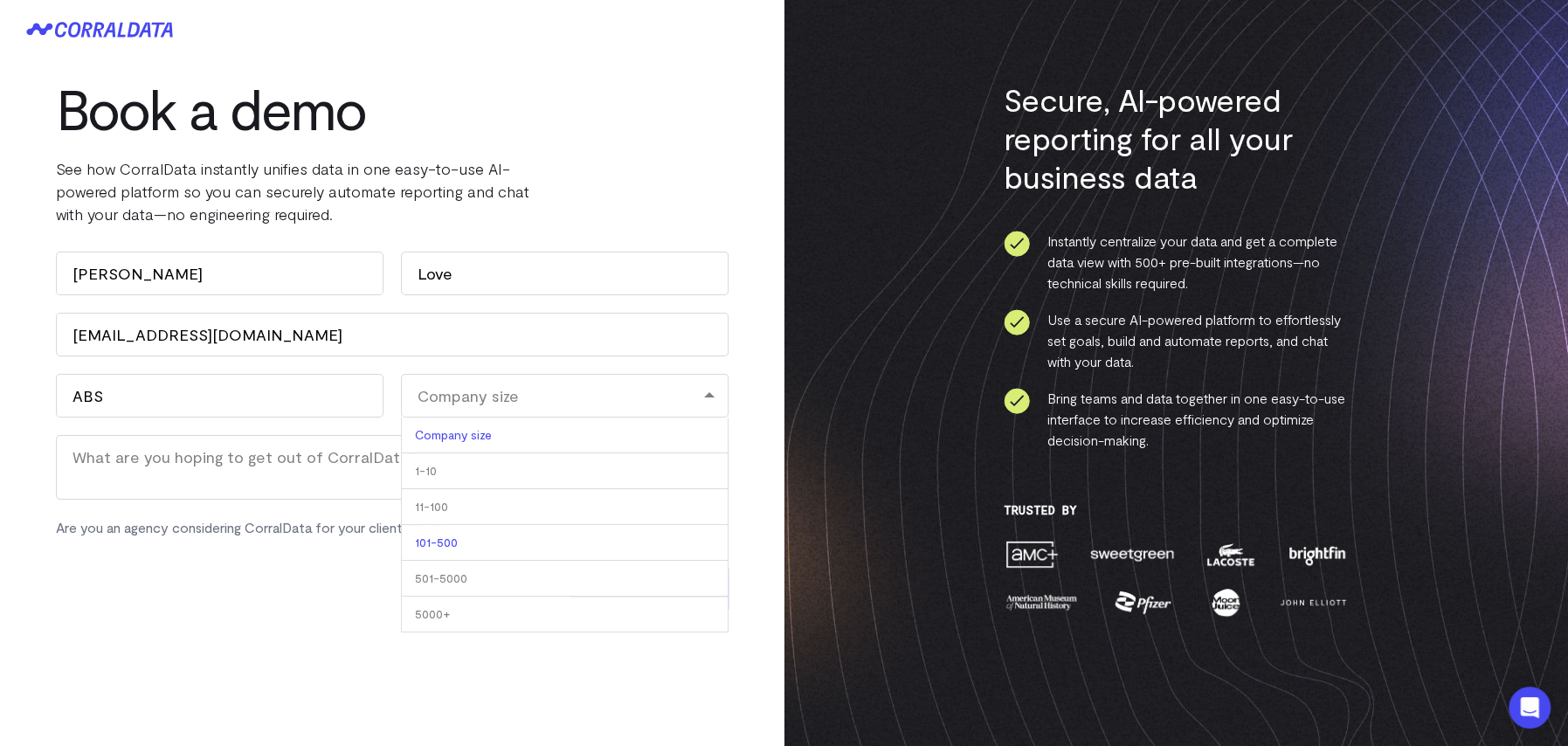
click at [474, 535] on li "101-500" at bounding box center [565, 542] width 327 height 36
select select "101-500"
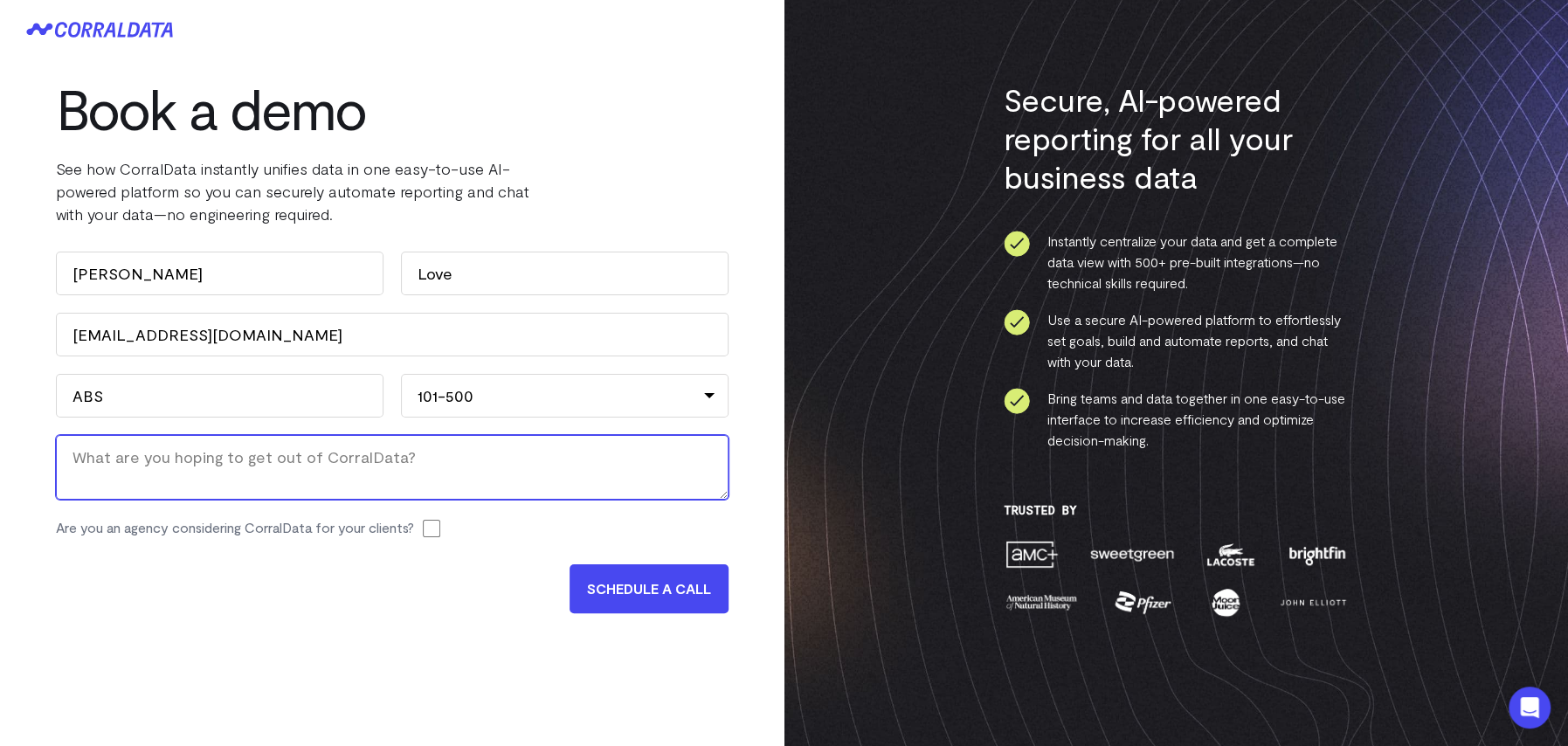
click at [146, 462] on textarea "Message" at bounding box center [392, 467] width 673 height 64
type textarea "I"
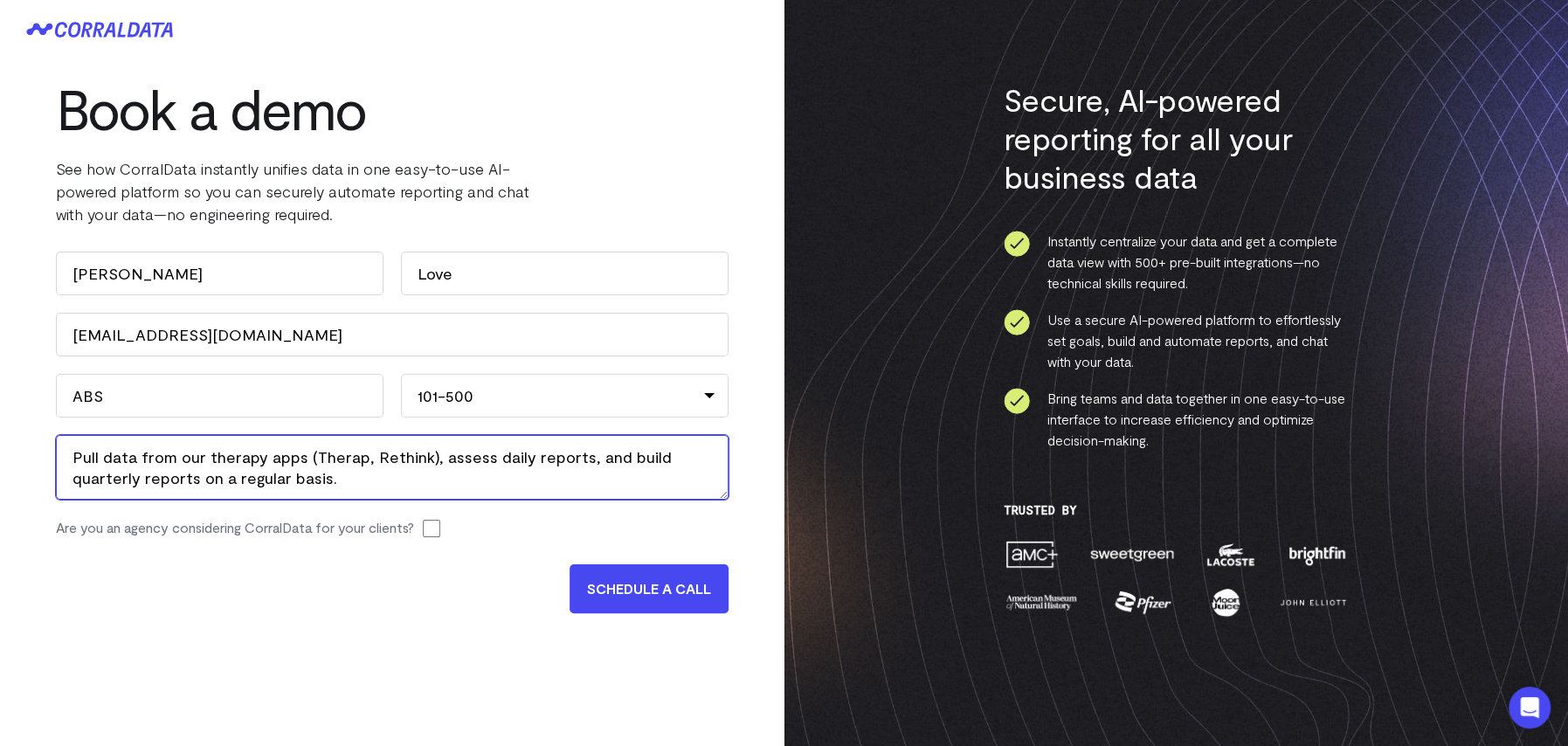
click at [81, 457] on textarea "Pull data from our therapy apps (Therap, Rethink), assess daily reports, and bu…" at bounding box center [392, 467] width 673 height 64
type textarea "One example: pull data from our therapy apps (Therap, Rethink), assess daily re…"
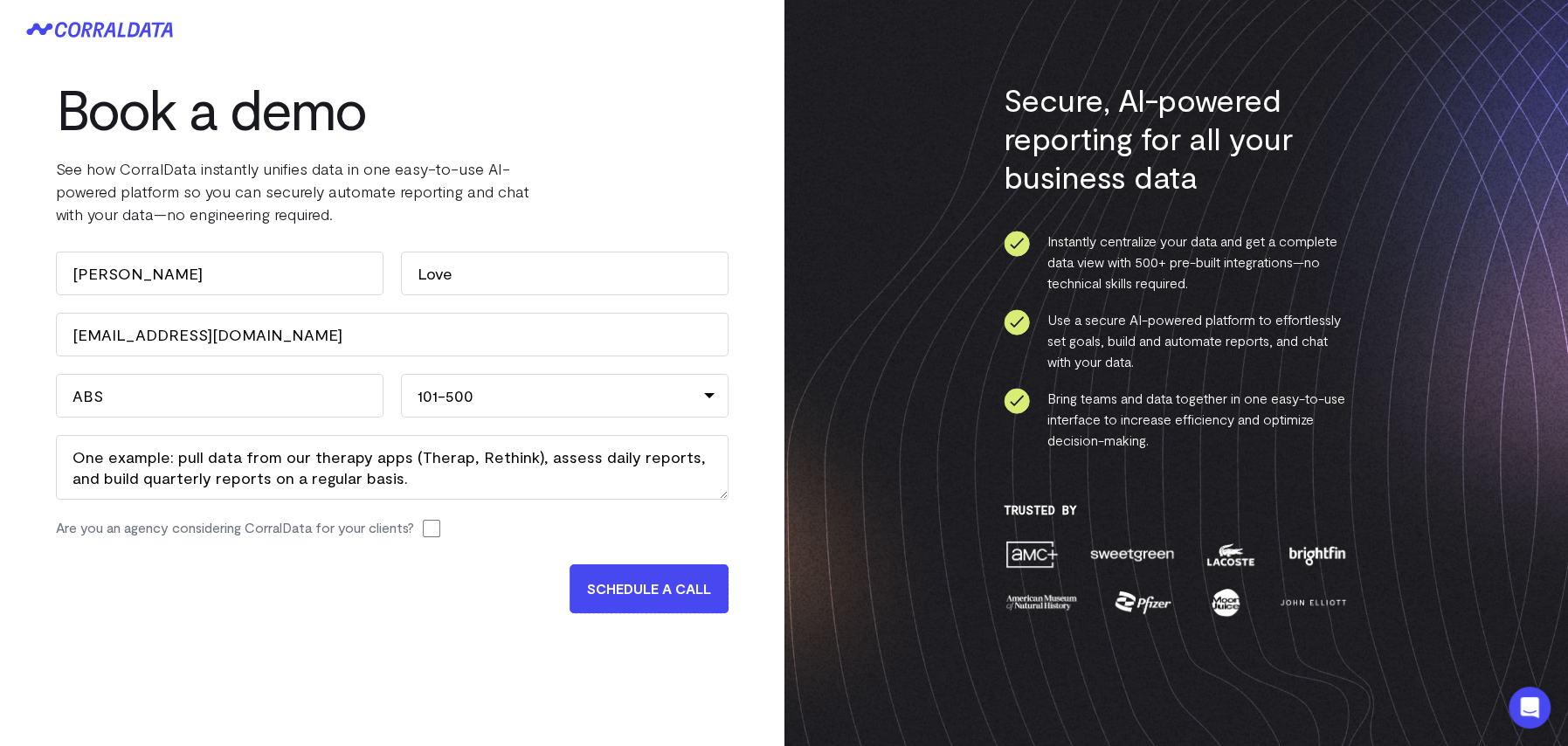
drag, startPoint x: 643, startPoint y: 584, endPoint x: 259, endPoint y: 450, distance: 406.7
click at [264, 453] on form "Name David First Love Last Work Email (Required) dlove@myanchor.org Company Nam…" at bounding box center [392, 432] width 673 height 362
drag, startPoint x: 165, startPoint y: 387, endPoint x: -49, endPoint y: 386, distance: 214.0
click at [0, 386] on html "Book a demo See how CorralData instantly unifies data in one easy-to-use AI-pow…" at bounding box center [784, 634] width 1568 height 1270
type input "Anchor Behavioral Solutions"
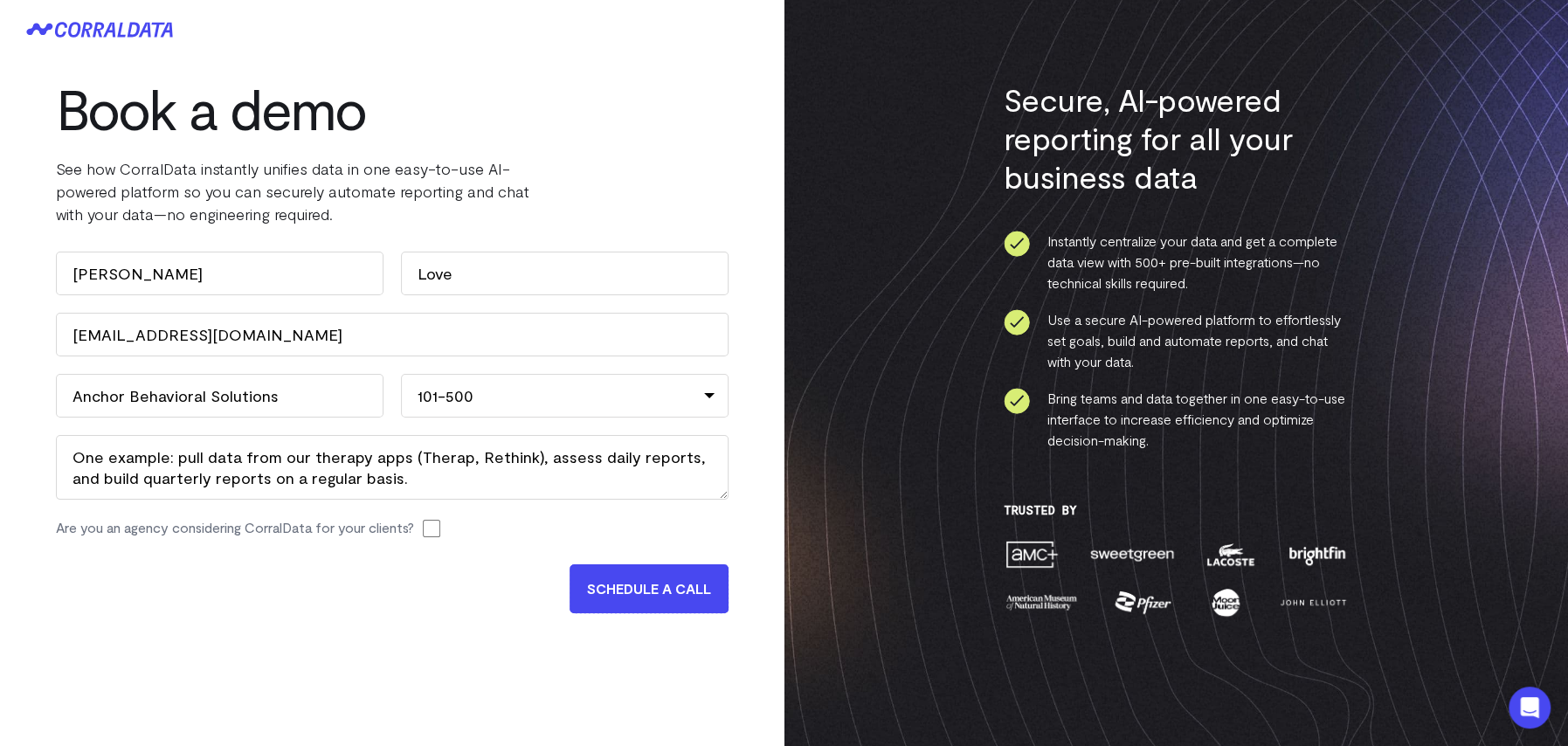
click at [641, 590] on input "SCHEDULE A CALL" at bounding box center [649, 588] width 159 height 49
